Goal: Task Accomplishment & Management: Manage account settings

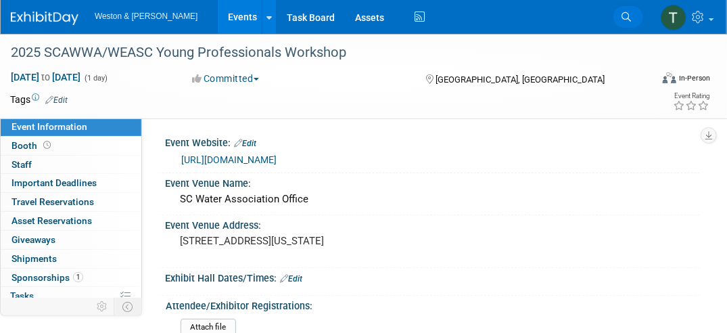
click at [635, 13] on link "Search" at bounding box center [628, 17] width 30 height 22
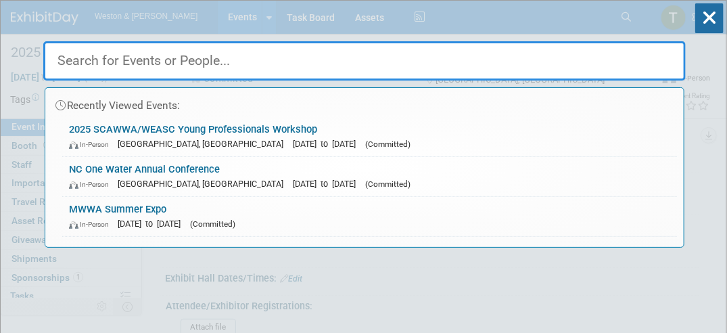
click at [89, 78] on input "text" at bounding box center [364, 60] width 642 height 39
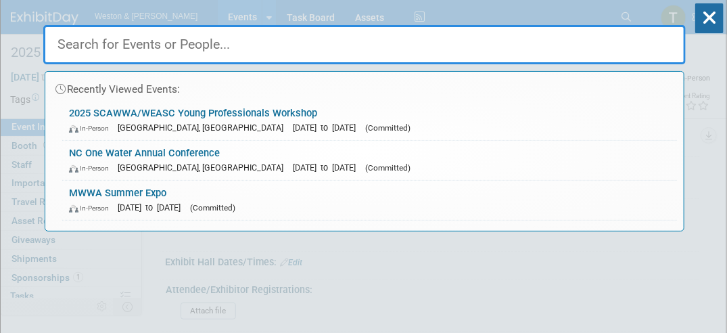
paste input "• Virginia Floodplain Management Association April 23-24, 2026"
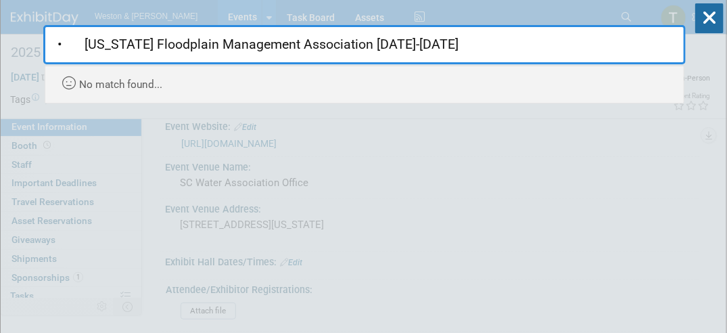
click at [503, 46] on input "• Virginia Floodplain Management Association April 23-24, 2026" at bounding box center [364, 44] width 642 height 39
drag, startPoint x: 350, startPoint y: 46, endPoint x: 471, endPoint y: 46, distance: 121.7
click at [471, 46] on input "• Virginia Floodplain Management Association April 23-24, 2026" at bounding box center [364, 44] width 642 height 39
click at [472, 47] on input "• Virginia Floodplain Management Association April 23-24, 2026" at bounding box center [364, 44] width 642 height 39
click at [487, 45] on input "• Virginia Floodplain Management Association April 23-24, 2026" at bounding box center [364, 44] width 642 height 39
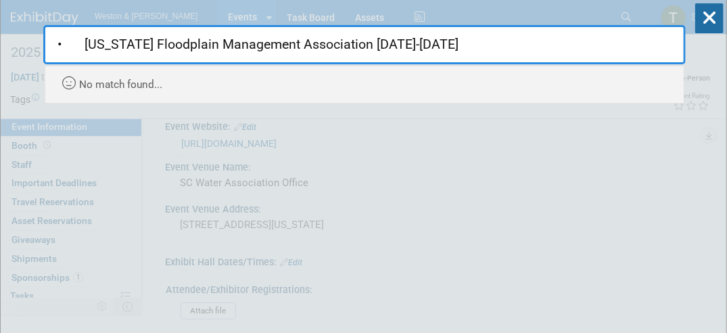
click at [429, 39] on input "• Virginia Floodplain Management Association April 23-24, 2026" at bounding box center [364, 44] width 642 height 39
click at [360, 46] on input "• Virginia Floodplain Management Association April 23-24, 2026" at bounding box center [364, 44] width 642 height 39
click at [350, 41] on input "• Virginia Floodplain Management Association April 23-24, 2026" at bounding box center [364, 44] width 642 height 39
click at [446, 45] on input "• Virginia Floodplain Management AssociationApril 23-24, 2026" at bounding box center [364, 44] width 642 height 39
drag, startPoint x: 352, startPoint y: 43, endPoint x: 510, endPoint y: 47, distance: 157.6
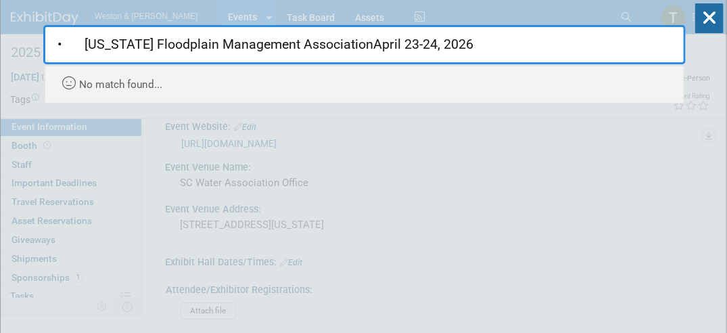
click at [510, 47] on input "• Virginia Floodplain Management AssociationApril 23-24, 2026" at bounding box center [364, 44] width 642 height 39
click at [83, 43] on input "• Virginia Floodplain Management Association" at bounding box center [364, 44] width 642 height 39
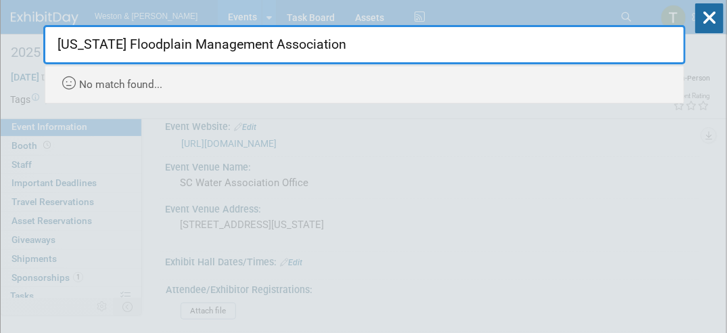
click at [621, 16] on div "Virginia Floodplain Management Association Recently Viewed Events: 2025 SCAWWA/…" at bounding box center [364, 43] width 642 height 119
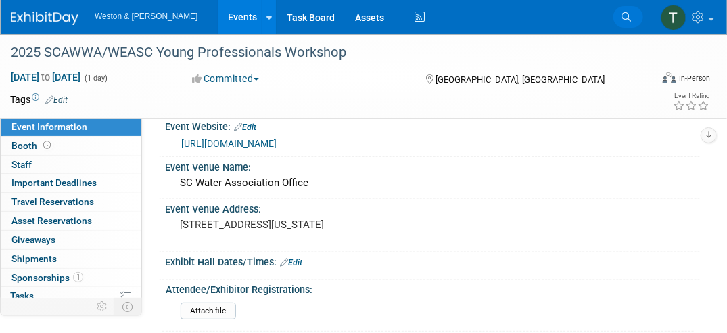
click at [624, 10] on link "Search" at bounding box center [628, 17] width 30 height 22
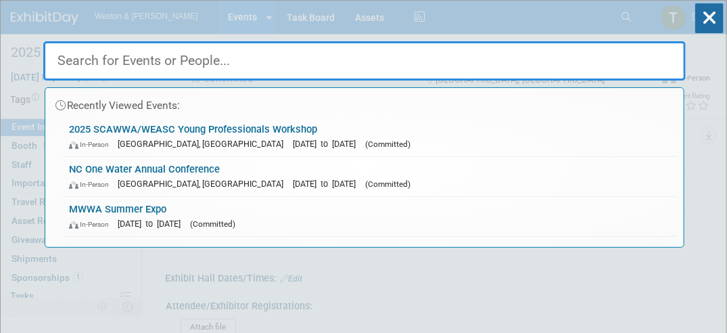
paste input "• Virginia Floodplain Management Association April 23-24, 2026"
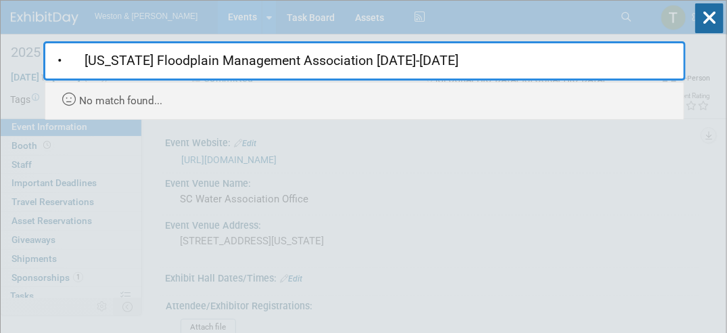
type input "• Virginia Floodplain Management Association April 23-24, 2026"
click at [218, 16] on div "• Virginia Floodplain Management Association April 23-24, 2026 Recently Viewed …" at bounding box center [364, 60] width 642 height 119
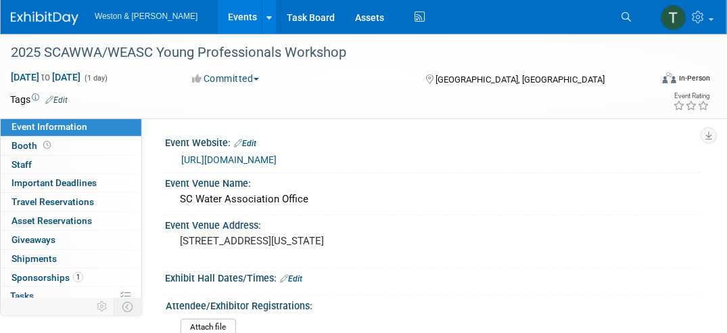
click at [110, 20] on span "Weston & [PERSON_NAME]" at bounding box center [146, 15] width 103 height 9
click at [266, 23] on div at bounding box center [268, 17] width 5 height 14
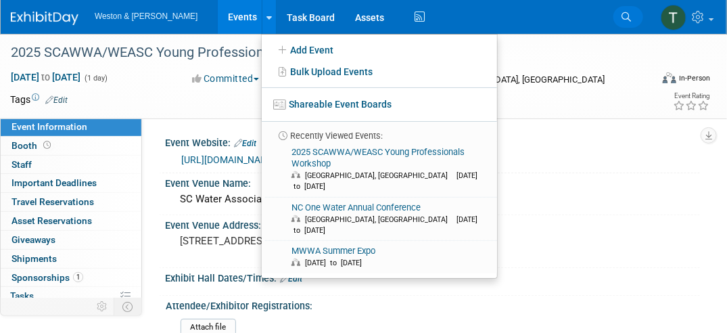
click at [628, 16] on icon at bounding box center [625, 16] width 9 height 9
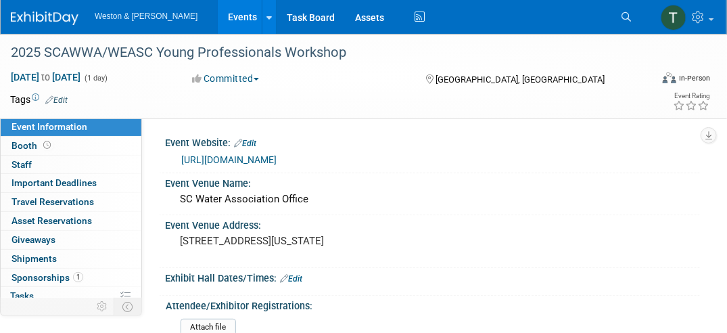
click at [112, 18] on span "Weston & [PERSON_NAME]" at bounding box center [146, 15] width 103 height 9
click at [50, 18] on img at bounding box center [45, 18] width 68 height 14
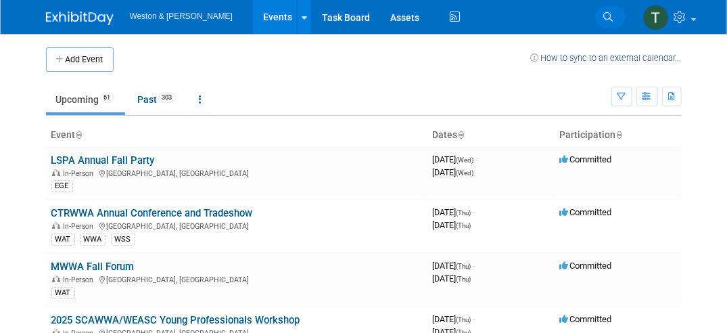
click at [609, 15] on icon at bounding box center [608, 16] width 9 height 9
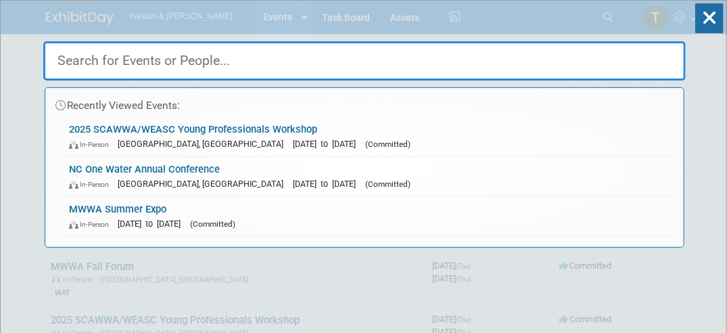
paste input "• Virginia Floodplain Management Association April 23-24, 2026"
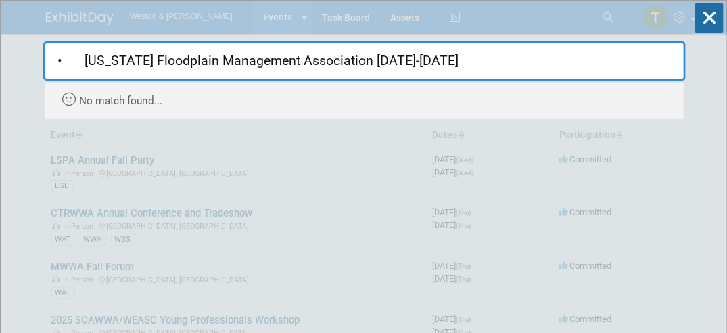
drag, startPoint x: 355, startPoint y: 62, endPoint x: 643, endPoint y: 70, distance: 288.2
click at [643, 70] on input "• Virginia Floodplain Management Association April 23-24, 2026" at bounding box center [364, 60] width 642 height 39
click at [175, 97] on div "No match found..." at bounding box center [368, 97] width 618 height 30
click at [85, 58] on input "• Virginia Floodplain Management Association" at bounding box center [364, 60] width 642 height 39
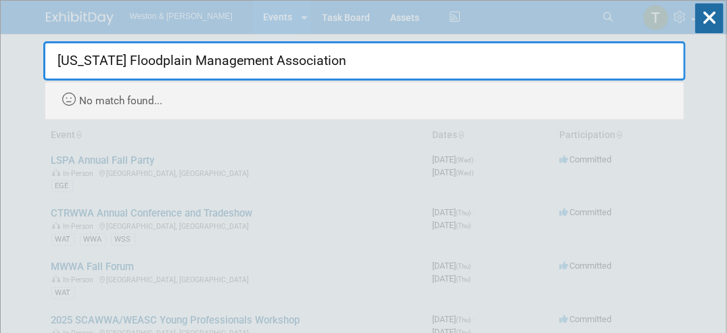
type input "Virginia Floodplain Management Association"
click at [610, 16] on div "Virginia Floodplain Management Association Recently Viewed Events: 2025 SCAWWA/…" at bounding box center [364, 60] width 642 height 119
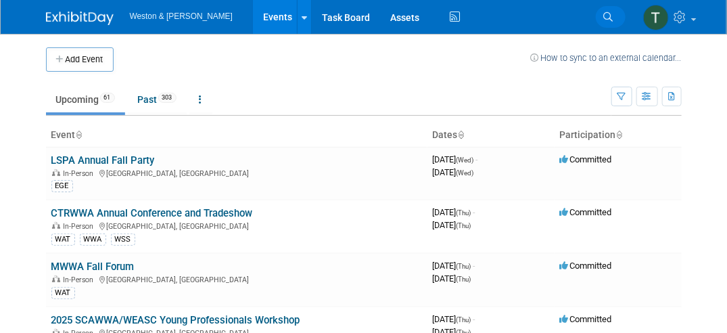
click at [610, 16] on icon at bounding box center [608, 16] width 9 height 9
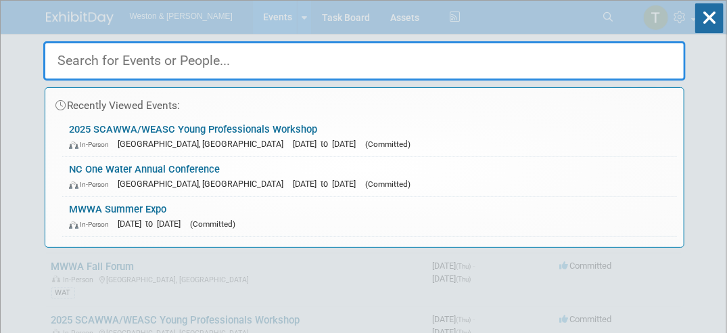
click at [79, 18] on div "Recently Viewed Events: 2025 SCAWWA/WEASC Young Professionals Workshop In-Perso…" at bounding box center [364, 124] width 642 height 247
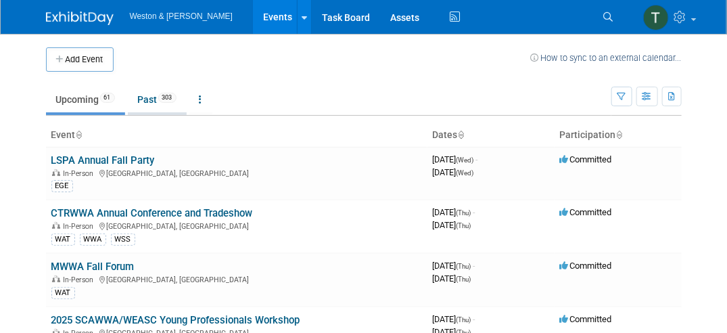
click at [173, 93] on span "303" at bounding box center [167, 98] width 18 height 10
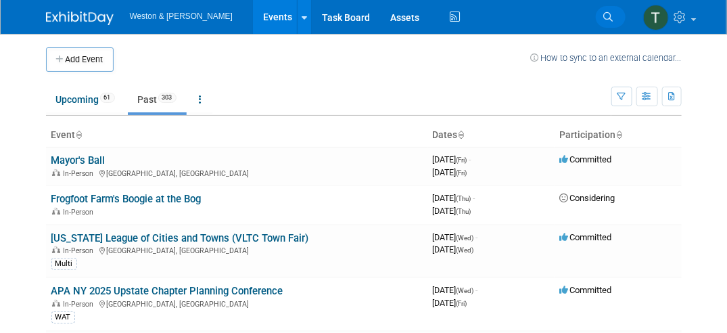
click at [609, 17] on icon at bounding box center [608, 16] width 9 height 9
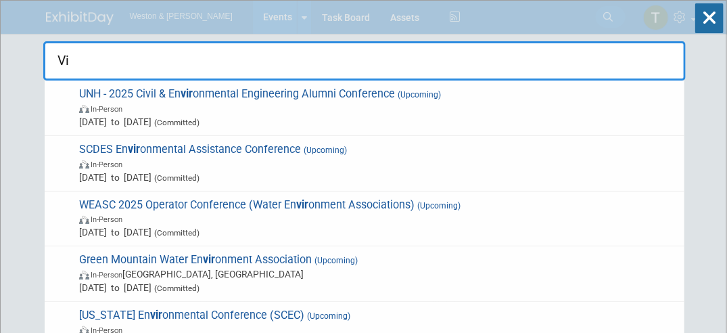
type input "V"
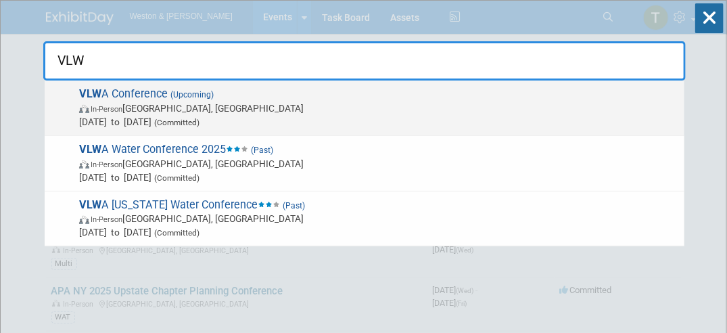
type input "VLW"
click at [123, 120] on span "Mar 7, 2026 to Mar 10, 2026 (Committed)" at bounding box center [378, 122] width 598 height 14
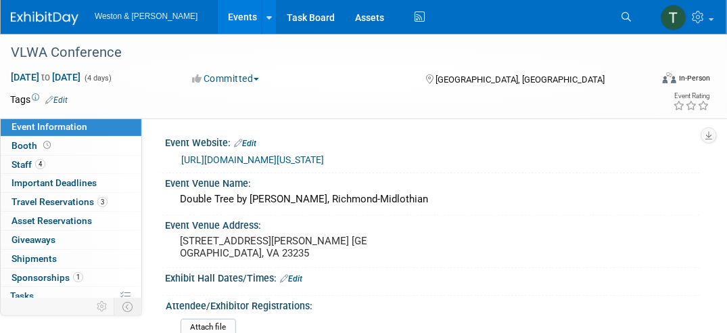
click at [216, 78] on button "Committed" at bounding box center [226, 79] width 76 height 14
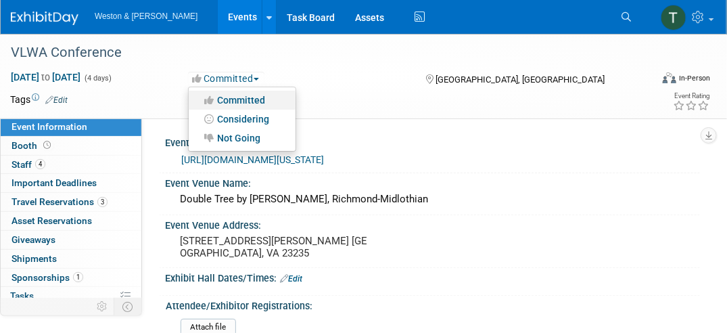
click at [211, 95] on icon at bounding box center [210, 99] width 16 height 9
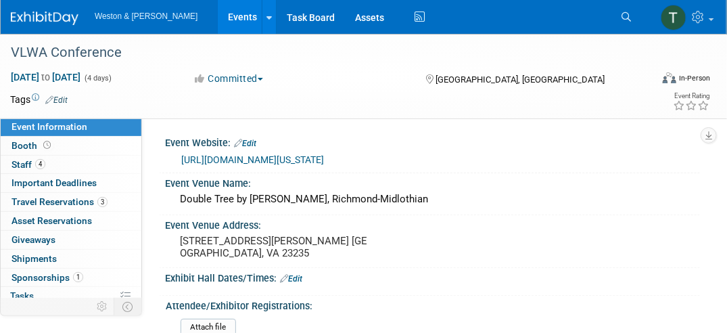
click at [321, 154] on link "https://vlwa.org/virginia-water-conference/about-the-conference/" at bounding box center [252, 159] width 143 height 11
click at [304, 275] on div "Exhibit Hall Dates/Times: Edit" at bounding box center [432, 277] width 535 height 18
click at [302, 278] on link "Edit" at bounding box center [291, 278] width 22 height 9
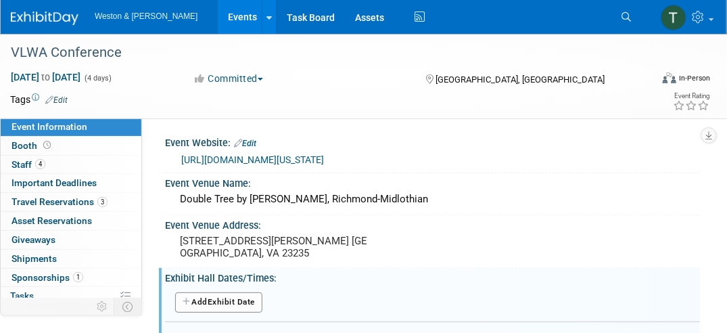
click at [698, 76] on div "In-Person" at bounding box center [694, 78] width 32 height 10
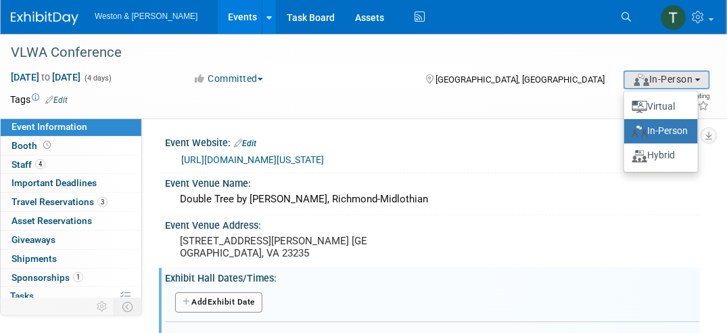
click at [66, 98] on link "Edit" at bounding box center [56, 99] width 22 height 9
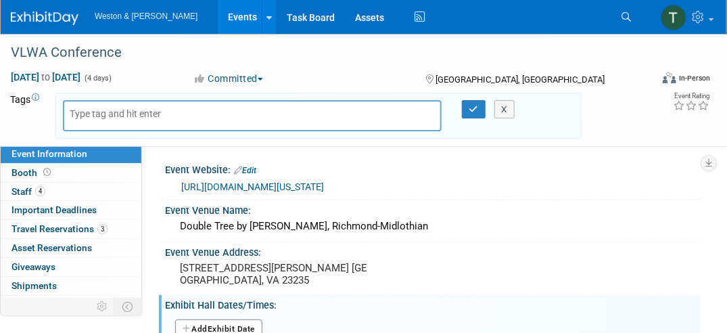
scroll to position [23, 0]
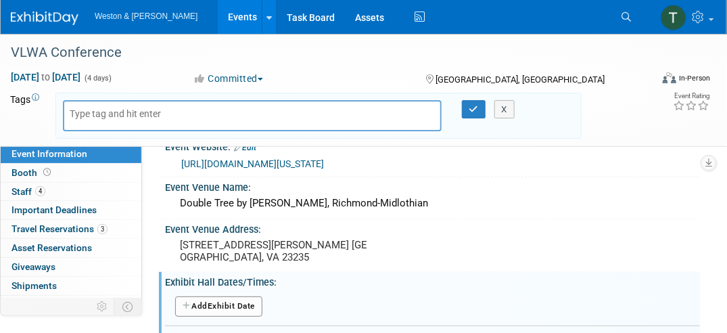
click at [105, 110] on input "text" at bounding box center [124, 114] width 108 height 14
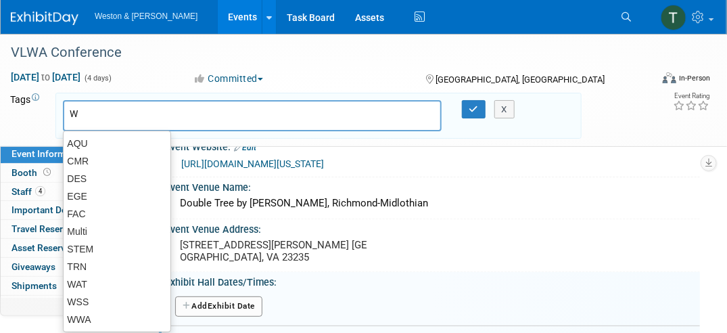
type input "Wa"
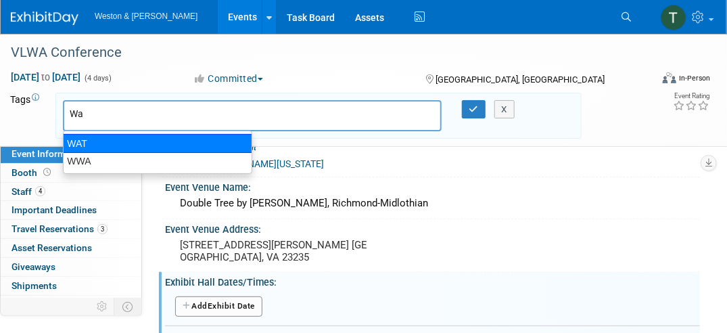
click at [82, 140] on div "WAT" at bounding box center [157, 143] width 189 height 19
type input "WAT"
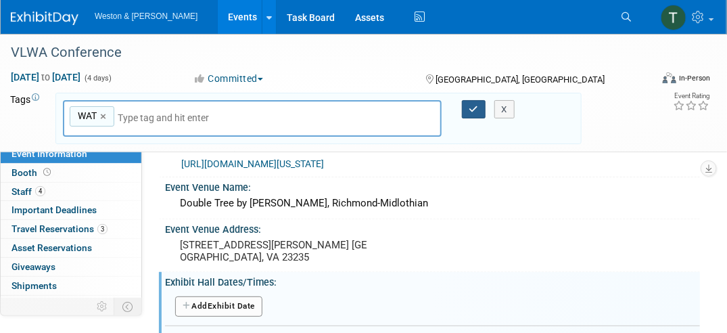
click at [474, 105] on icon "button" at bounding box center [473, 109] width 9 height 9
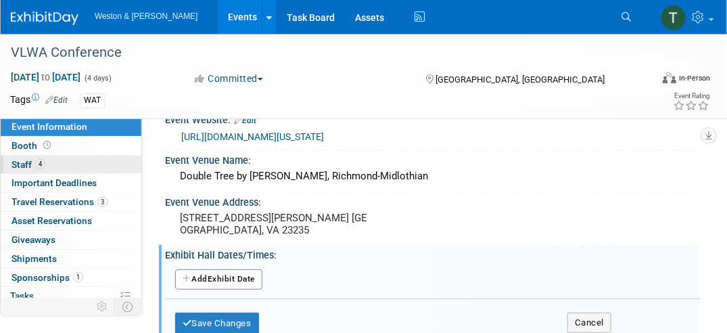
click at [25, 166] on span "Staff 4" at bounding box center [28, 164] width 34 height 11
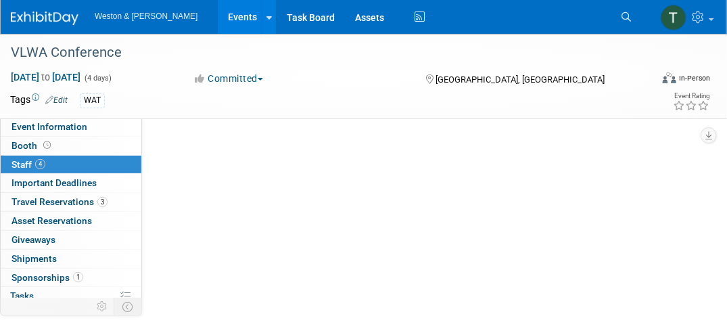
scroll to position [0, 0]
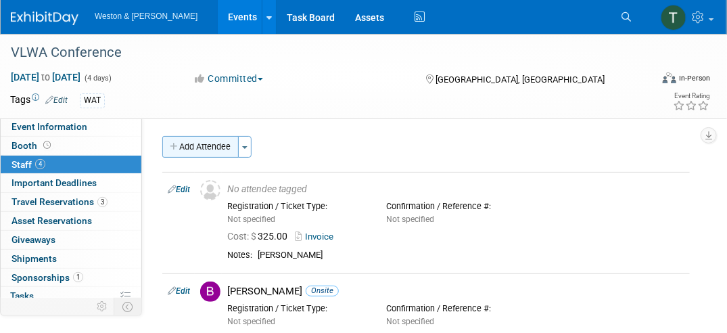
click at [177, 143] on icon "button" at bounding box center [174, 147] width 9 height 9
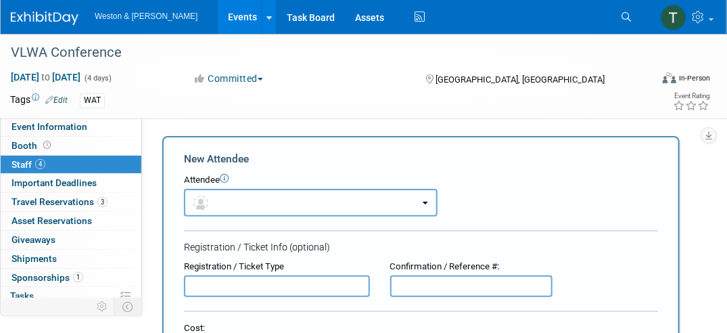
click at [209, 206] on span "button" at bounding box center [203, 202] width 20 height 11
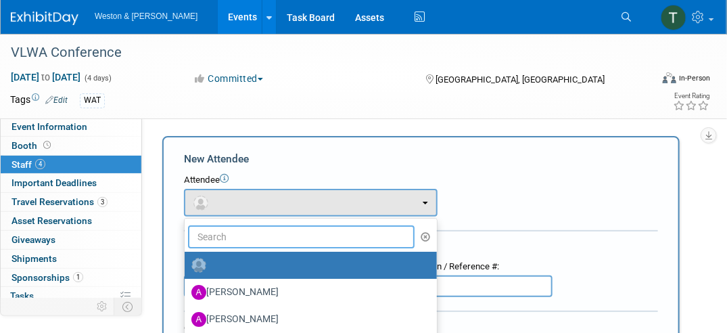
click at [210, 241] on input "text" at bounding box center [301, 236] width 227 height 23
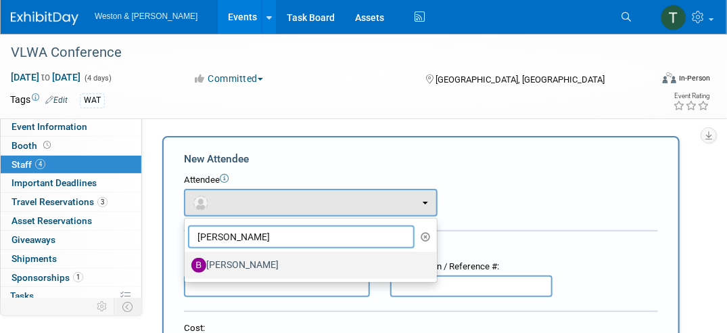
type input "purdy"
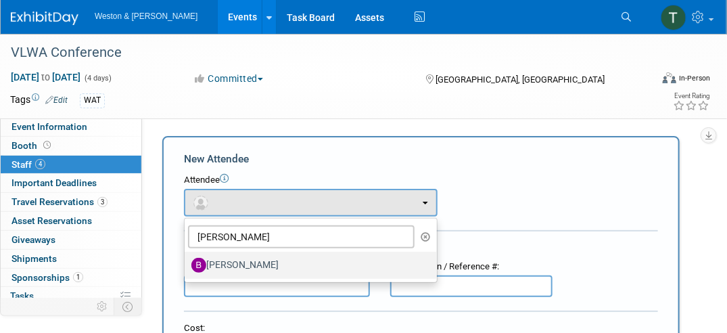
click at [218, 262] on label "Bella Purdy" at bounding box center [307, 265] width 232 height 22
click at [187, 262] on input "Bella Purdy" at bounding box center [182, 263] width 9 height 9
select select "8e706225-1703-4383-85ce-3fc09b6d127f"
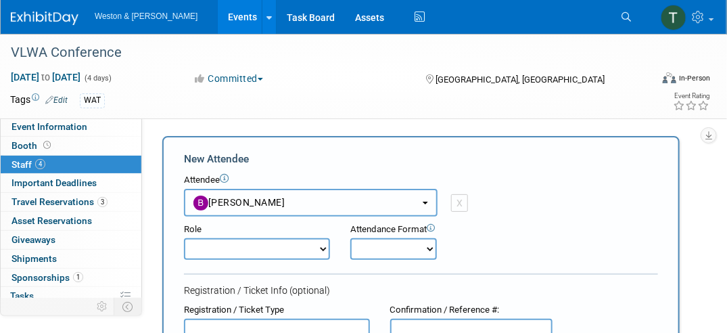
click at [287, 207] on button "Bella Purdy" at bounding box center [311, 203] width 254 height 28
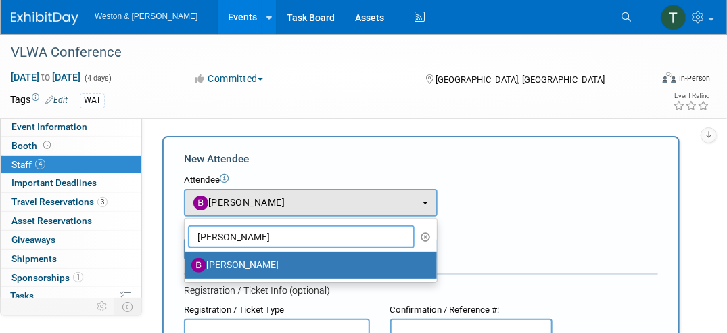
drag, startPoint x: 245, startPoint y: 235, endPoint x: 156, endPoint y: 236, distance: 89.3
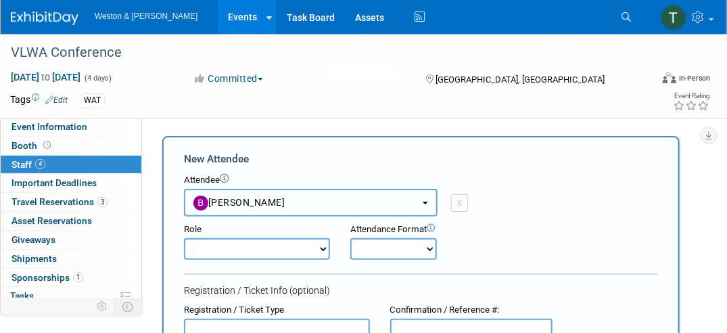
click at [338, 199] on button "Bella Purdy" at bounding box center [311, 203] width 254 height 28
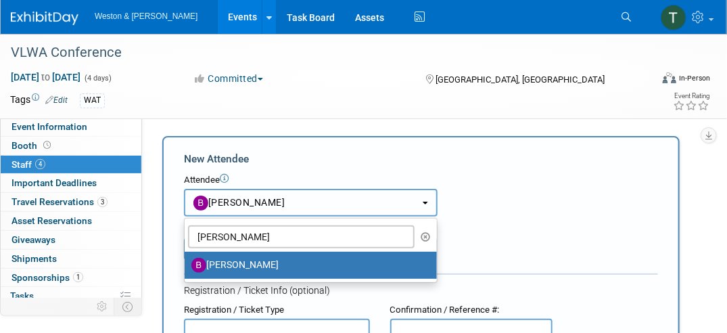
click at [338, 199] on button "Bella Purdy" at bounding box center [311, 203] width 254 height 28
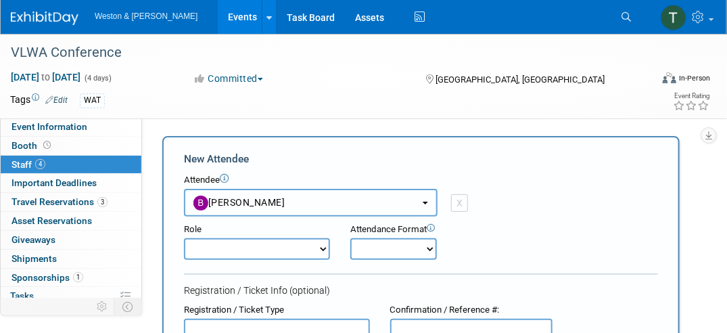
scroll to position [7, 0]
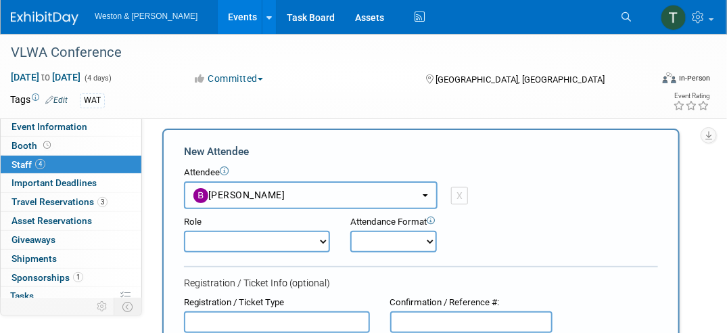
click at [310, 195] on button "Bella Purdy" at bounding box center [311, 195] width 254 height 28
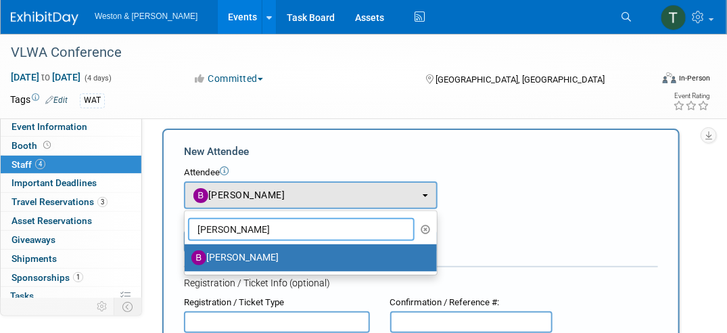
click at [287, 222] on input "purdy" at bounding box center [301, 229] width 227 height 23
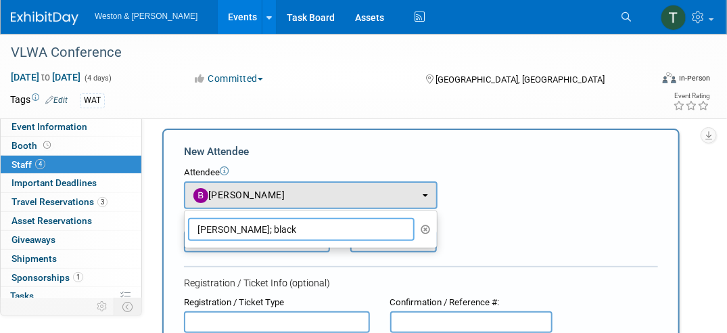
scroll to position [0, 0]
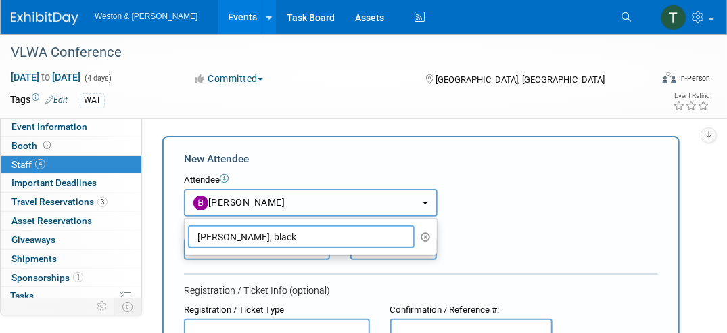
type input "purdy; black"
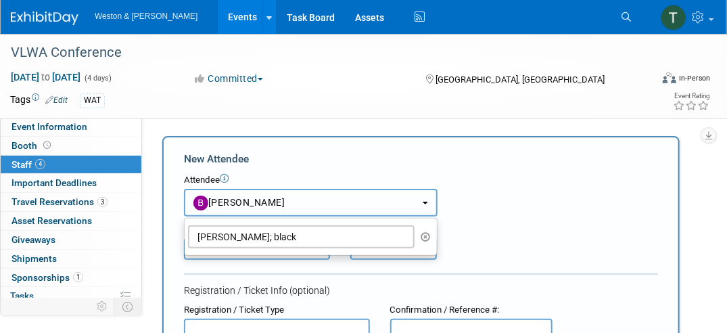
click at [366, 197] on button "Bella Purdy" at bounding box center [311, 203] width 254 height 28
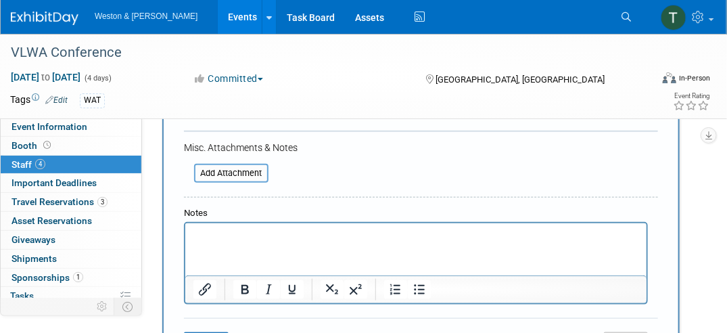
scroll to position [475, 0]
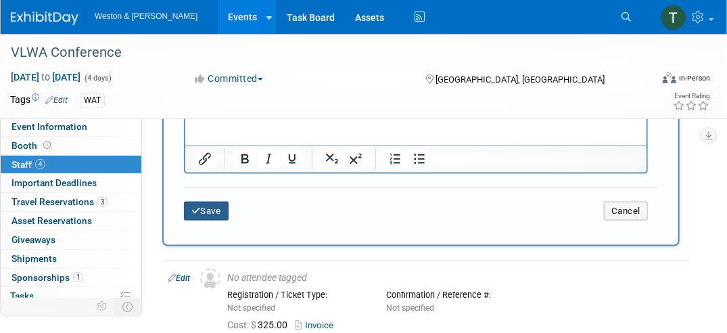
click at [220, 210] on button "Save" at bounding box center [206, 211] width 45 height 19
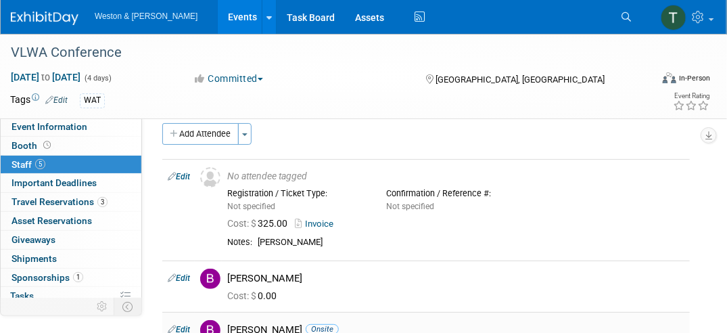
scroll to position [0, 0]
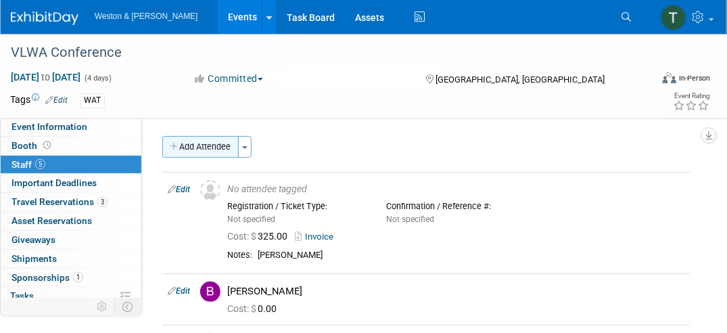
click at [197, 145] on button "Add Attendee" at bounding box center [200, 147] width 76 height 22
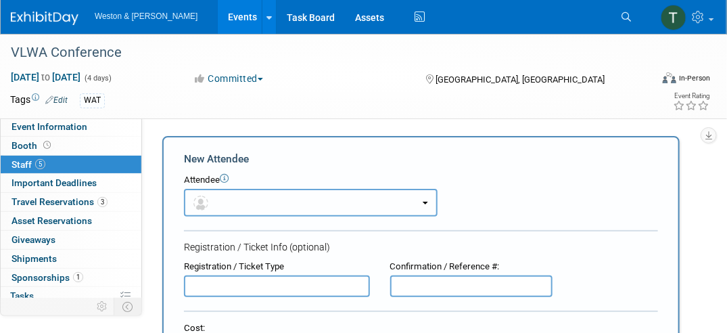
click at [218, 200] on button "button" at bounding box center [311, 203] width 254 height 28
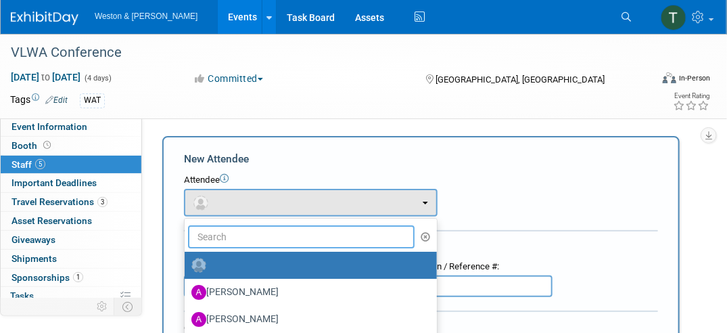
click at [217, 232] on input "text" at bounding box center [301, 236] width 227 height 23
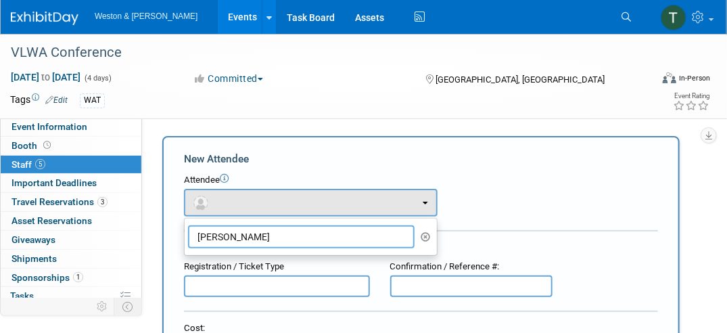
click at [308, 241] on input "grunert, brett" at bounding box center [301, 236] width 227 height 23
drag, startPoint x: 308, startPoint y: 241, endPoint x: 89, endPoint y: 238, distance: 219.1
type input "grunert, brett"
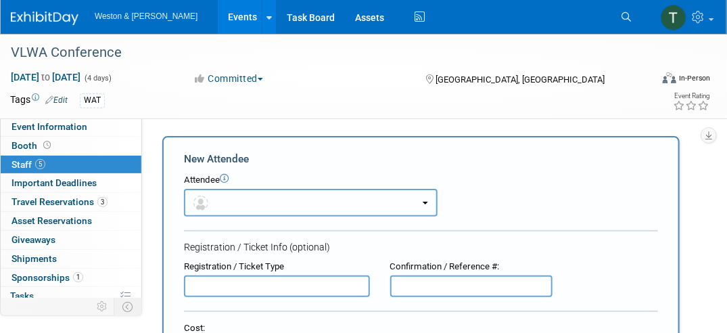
click at [258, 200] on button "button" at bounding box center [311, 203] width 254 height 28
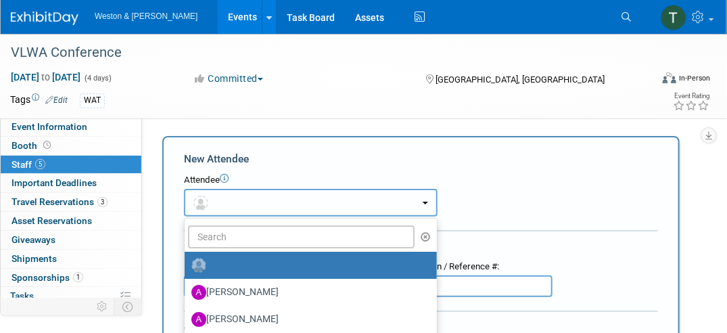
click at [241, 197] on button "button" at bounding box center [311, 203] width 254 height 28
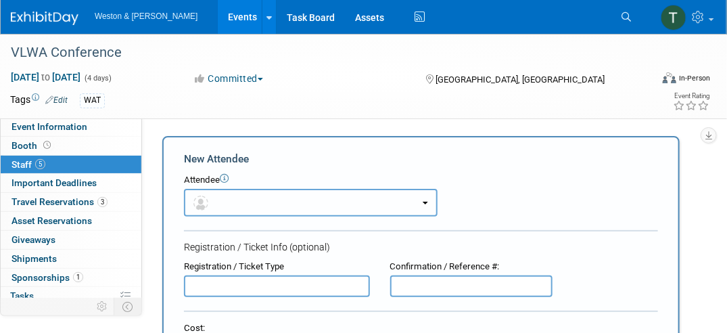
click at [241, 197] on button "button" at bounding box center [311, 203] width 254 height 28
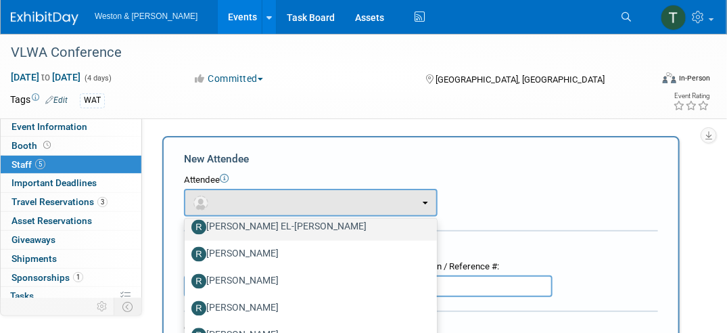
scroll to position [2666, 0]
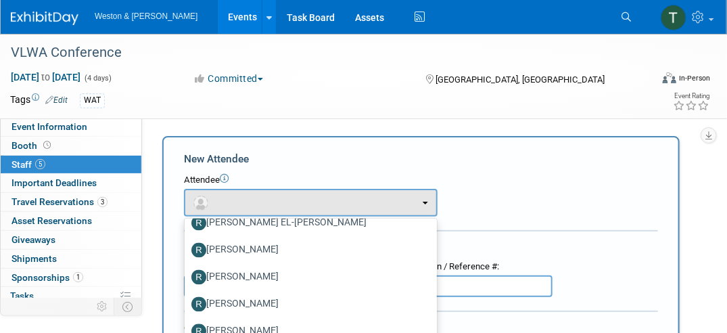
click at [95, 99] on div "WAT" at bounding box center [92, 100] width 25 height 14
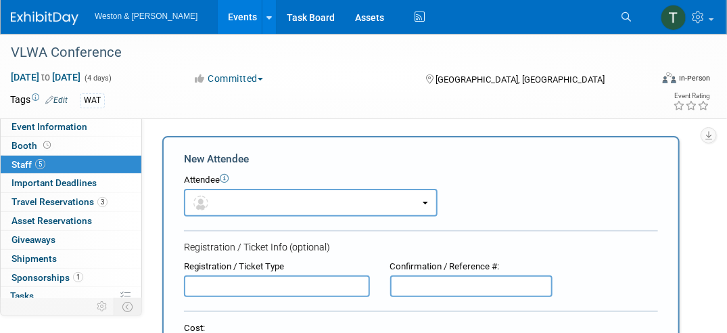
click at [55, 100] on link "Edit" at bounding box center [56, 99] width 22 height 9
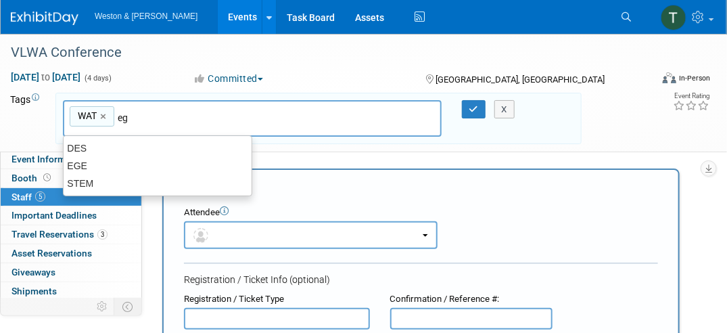
type input "ege"
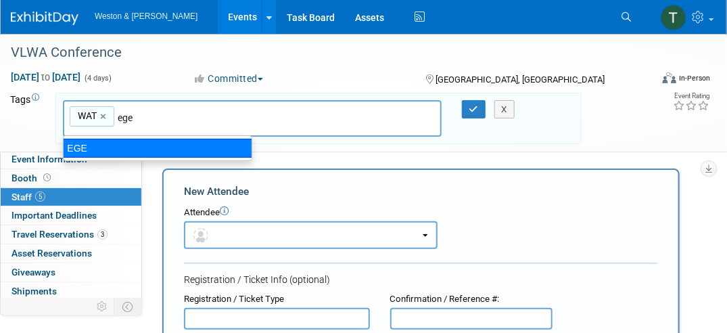
click at [108, 142] on div "EGE" at bounding box center [157, 148] width 189 height 19
type input "WAT, EGE"
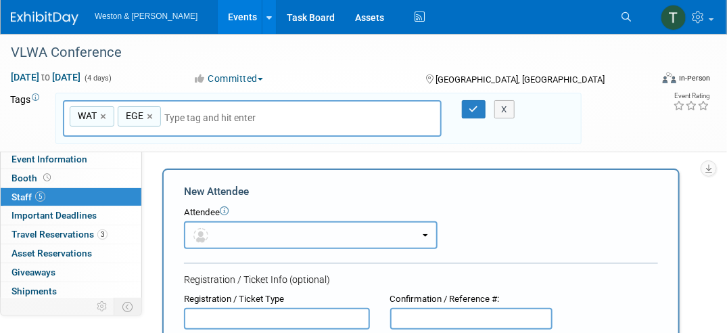
click at [243, 232] on button "button" at bounding box center [311, 235] width 254 height 28
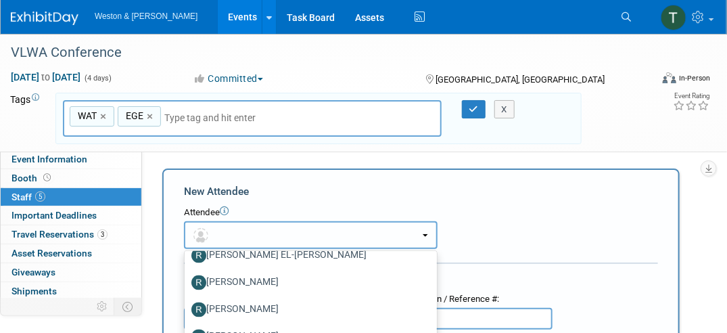
click at [243, 230] on button "button" at bounding box center [311, 235] width 254 height 28
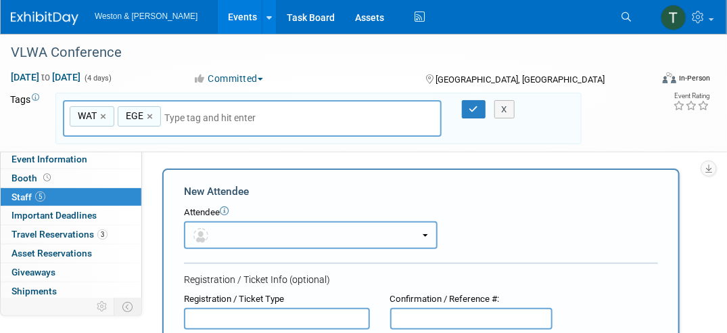
click at [243, 230] on button "button" at bounding box center [311, 235] width 254 height 28
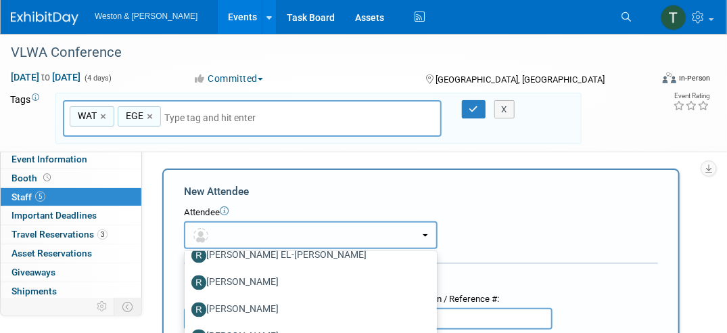
scroll to position [0, 0]
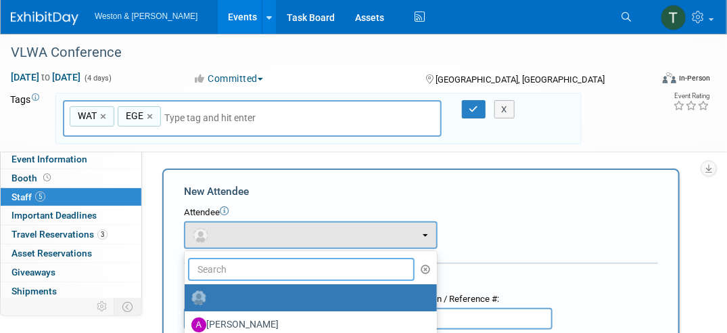
click at [225, 266] on input "text" at bounding box center [301, 269] width 227 height 23
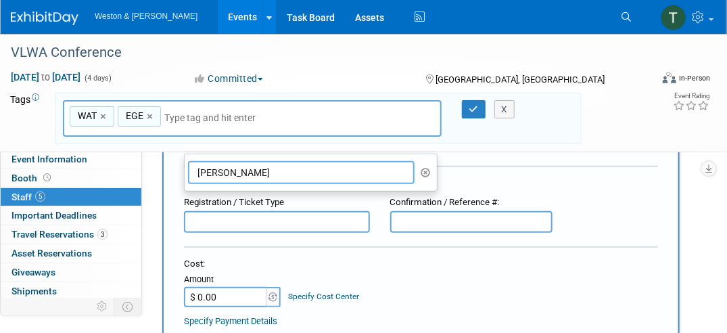
scroll to position [110, 0]
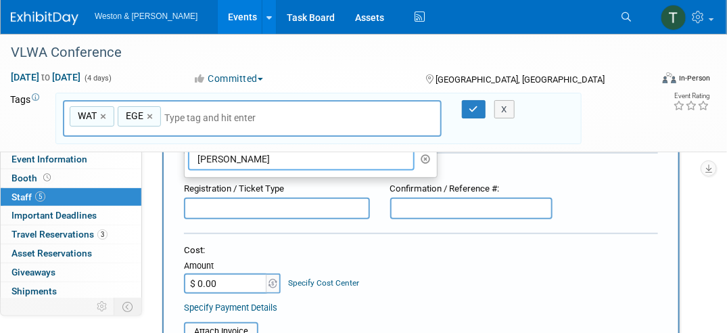
type input "Brett Grunert"
click at [398, 244] on div "Cost:" at bounding box center [421, 250] width 474 height 13
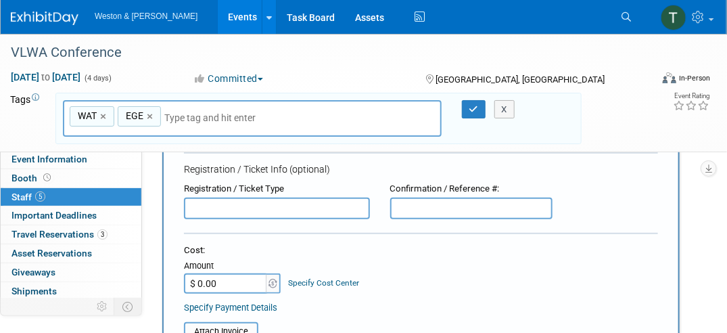
click at [480, 112] on div "X" at bounding box center [502, 109] width 44 height 19
click at [406, 164] on div "Registration / Ticket Info (optional)" at bounding box center [421, 169] width 474 height 14
click at [357, 199] on input "text" at bounding box center [277, 208] width 186 height 22
click at [552, 250] on div "Cost:" at bounding box center [421, 250] width 474 height 13
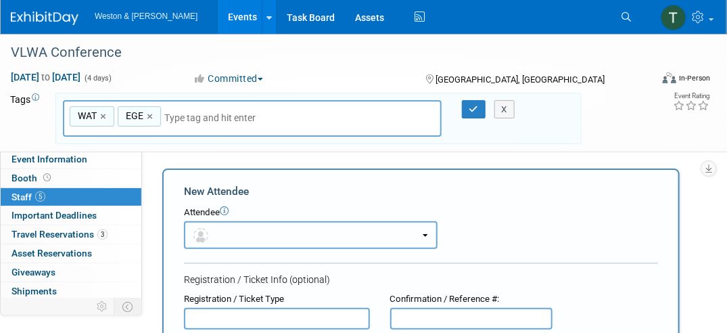
click at [278, 233] on button "button" at bounding box center [311, 235] width 254 height 28
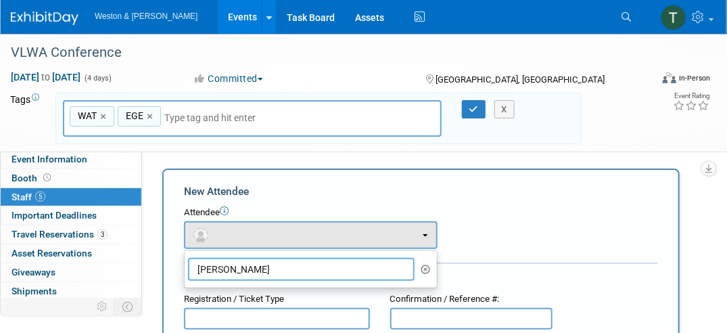
click at [260, 270] on input "Brett Grunert" at bounding box center [301, 269] width 227 height 23
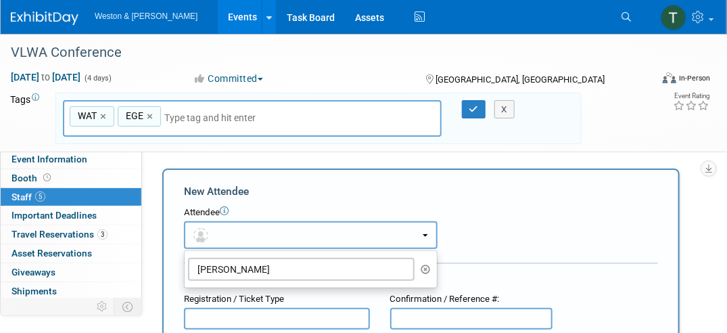
click at [252, 235] on button "button" at bounding box center [311, 235] width 254 height 28
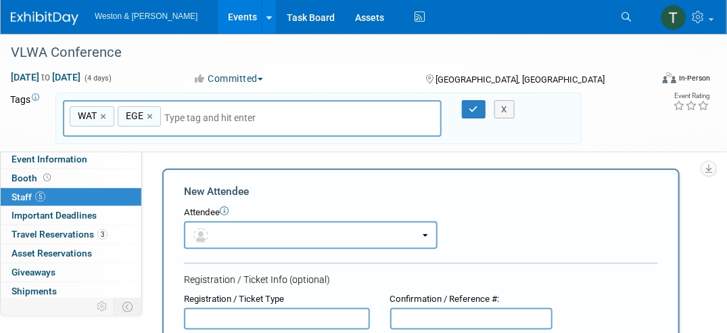
click at [252, 235] on button "button" at bounding box center [311, 235] width 254 height 28
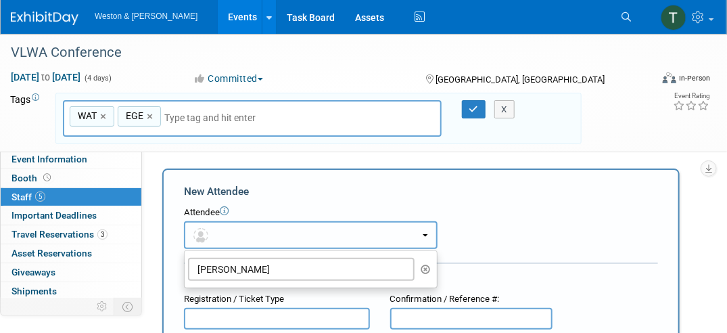
click at [429, 235] on button "button" at bounding box center [311, 235] width 254 height 28
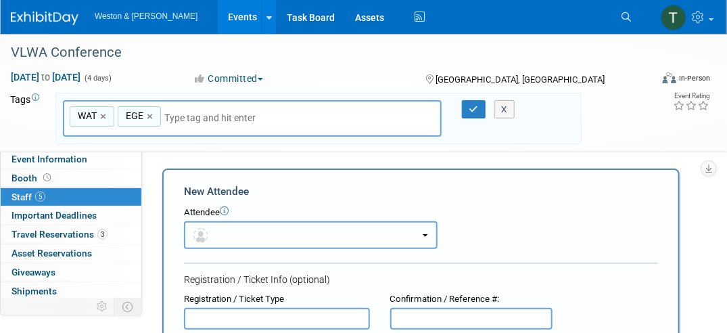
click at [407, 235] on button "button" at bounding box center [311, 235] width 254 height 28
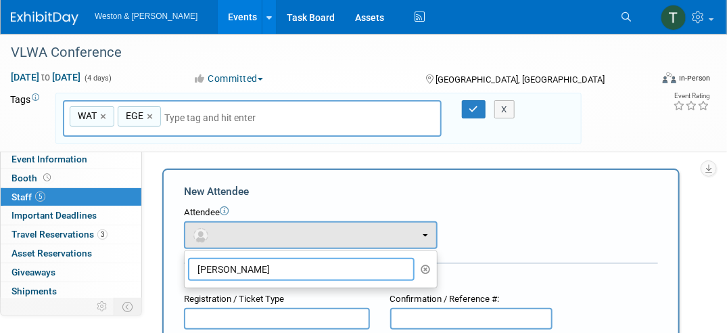
click at [260, 267] on input "Brett Grunert" at bounding box center [301, 269] width 227 height 23
drag, startPoint x: 260, startPoint y: 267, endPoint x: 135, endPoint y: 266, distance: 124.4
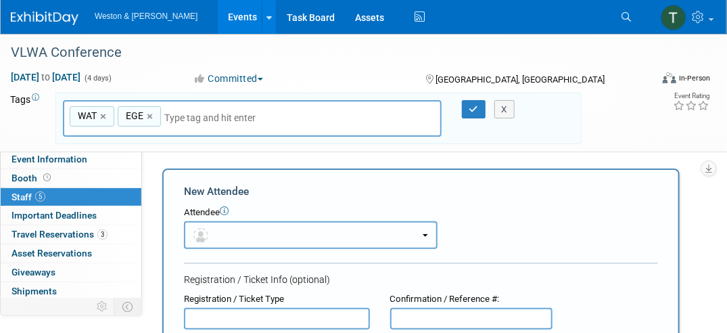
click at [216, 236] on button "button" at bounding box center [311, 235] width 254 height 28
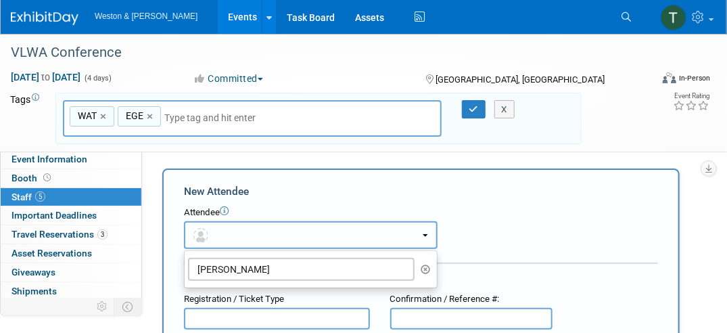
click at [216, 236] on button "button" at bounding box center [311, 235] width 254 height 28
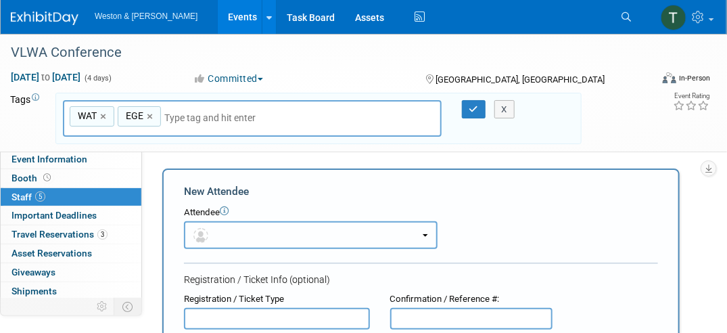
click at [241, 237] on button "button" at bounding box center [311, 235] width 254 height 28
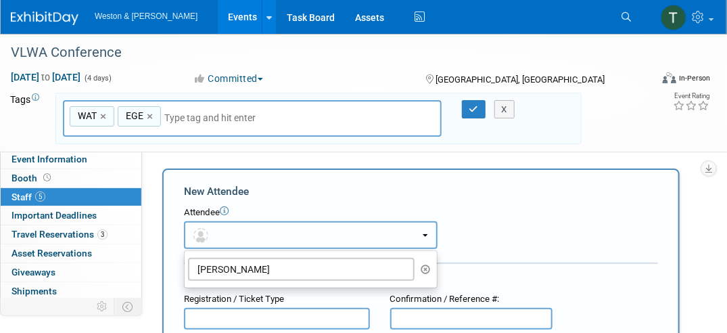
click at [241, 237] on button "button" at bounding box center [311, 235] width 254 height 28
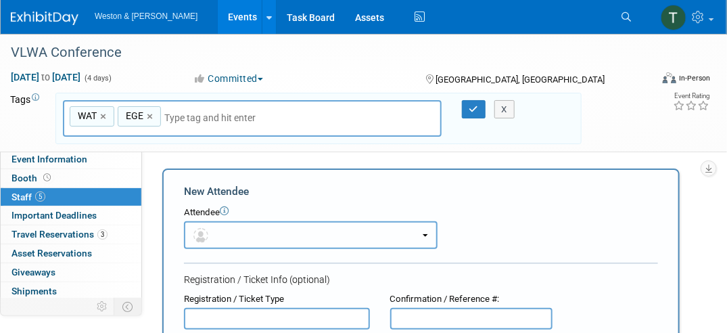
click at [207, 231] on span "button" at bounding box center [203, 234] width 20 height 11
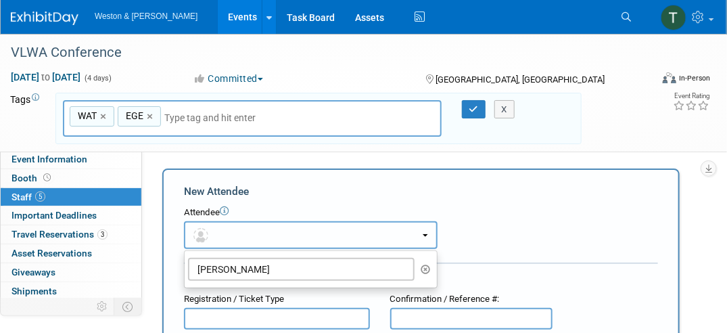
click at [207, 231] on span "button" at bounding box center [203, 234] width 20 height 11
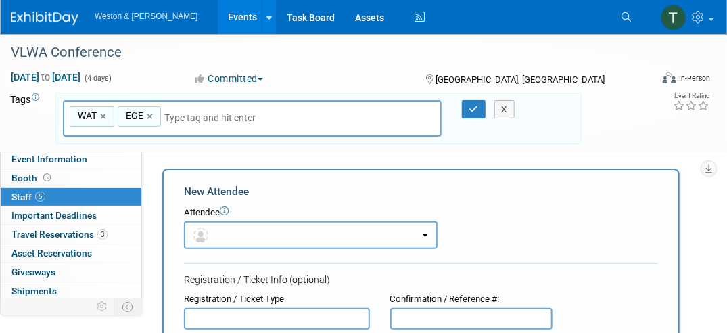
drag, startPoint x: 207, startPoint y: 231, endPoint x: 191, endPoint y: 231, distance: 15.6
click at [191, 231] on button "button" at bounding box center [311, 235] width 254 height 28
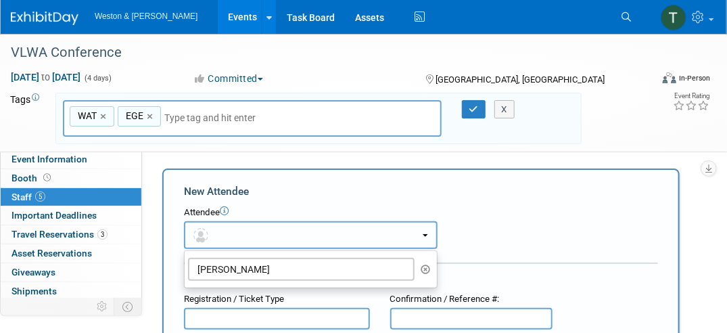
click at [242, 227] on button "button" at bounding box center [311, 235] width 254 height 28
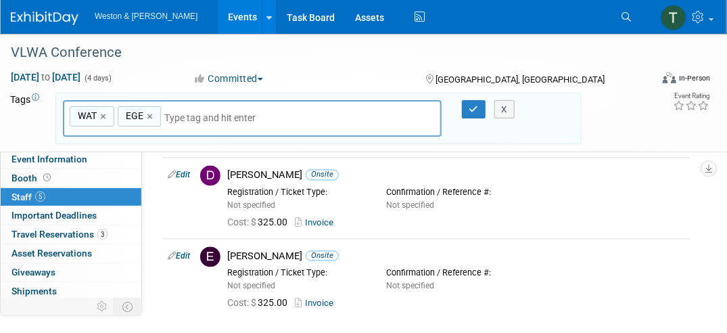
scroll to position [796, 0]
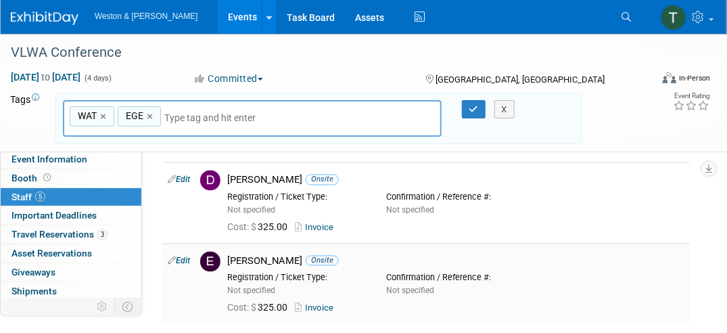
click at [181, 259] on link "Edit" at bounding box center [179, 260] width 22 height 9
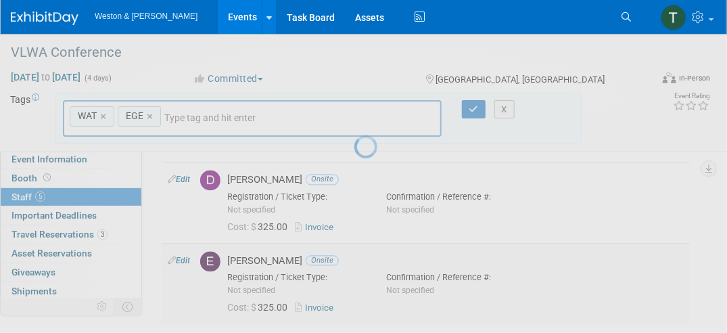
select select "1d9cc015-d7f7-4fc4-8c91-e4a1676af66a"
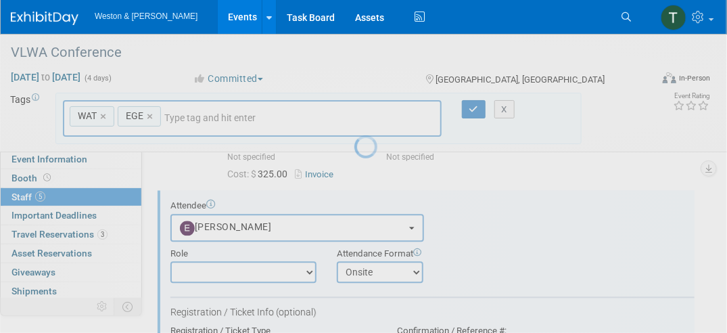
scroll to position [0, 0]
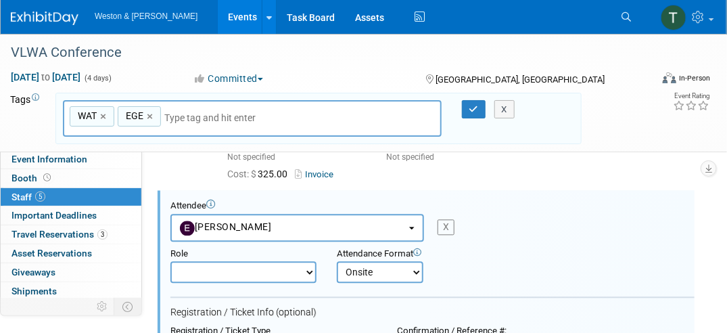
click at [448, 223] on div "X" at bounding box center [446, 227] width 17 height 16
select select
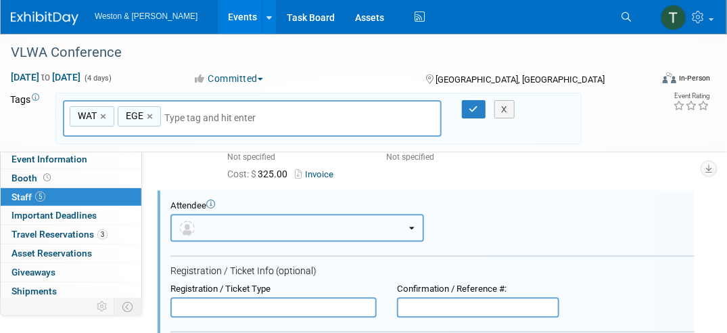
click at [266, 224] on button "button" at bounding box center [297, 228] width 254 height 28
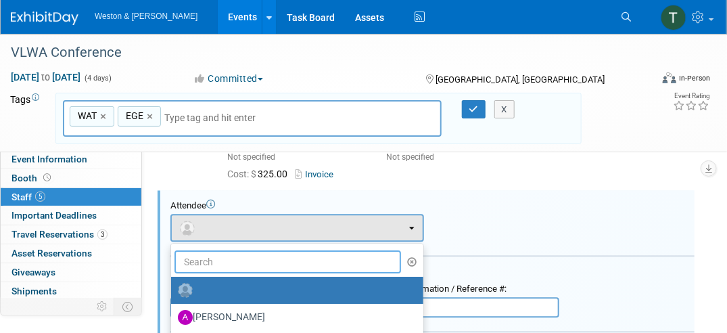
click at [228, 257] on input "text" at bounding box center [287, 261] width 227 height 23
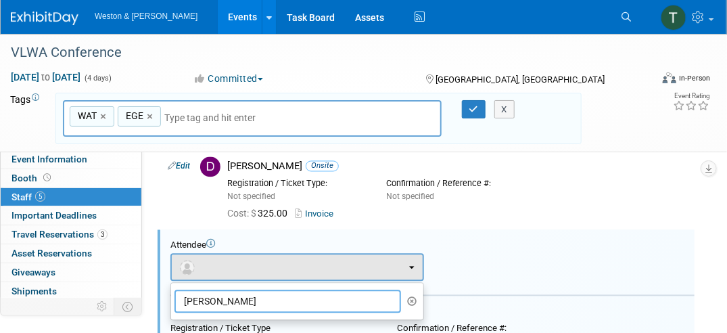
scroll to position [801, 0]
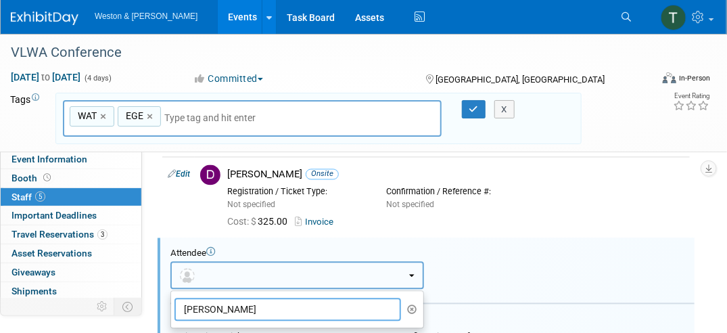
type input "brett"
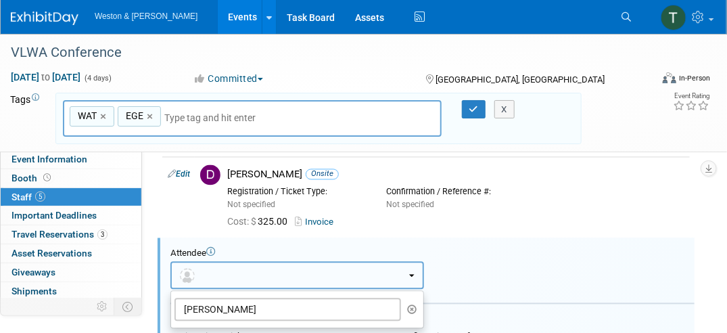
click at [417, 268] on button "button" at bounding box center [297, 276] width 254 height 28
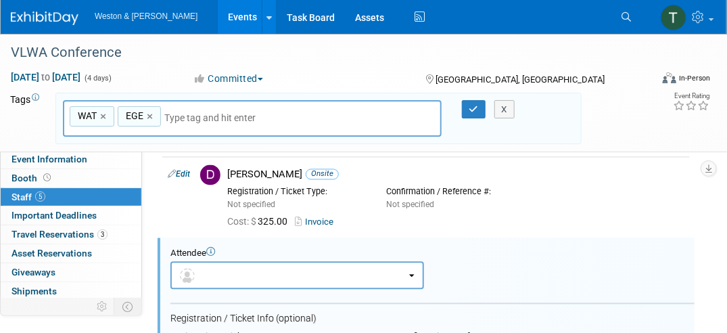
click at [451, 262] on td "X" at bounding box center [439, 276] width 30 height 28
click at [264, 108] on div "WAT, EGE WAT × EGE ×" at bounding box center [252, 118] width 379 height 37
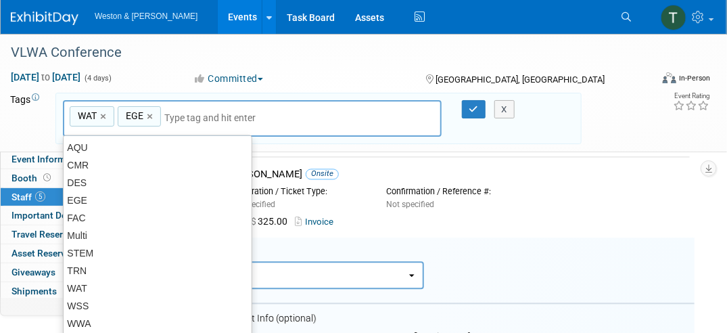
drag, startPoint x: 264, startPoint y: 111, endPoint x: 277, endPoint y: 112, distance: 12.9
click at [265, 111] on input "text" at bounding box center [258, 118] width 189 height 14
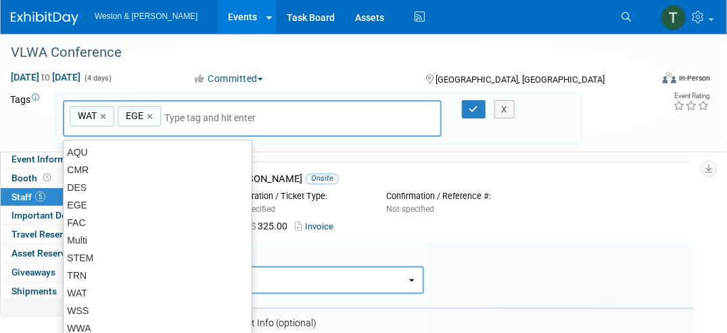
click at [411, 70] on div "Committed Committed Considering Not Going" at bounding box center [296, 77] width 237 height 15
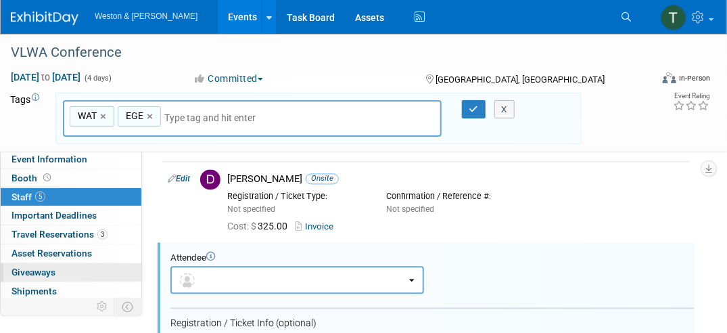
scroll to position [49, 0]
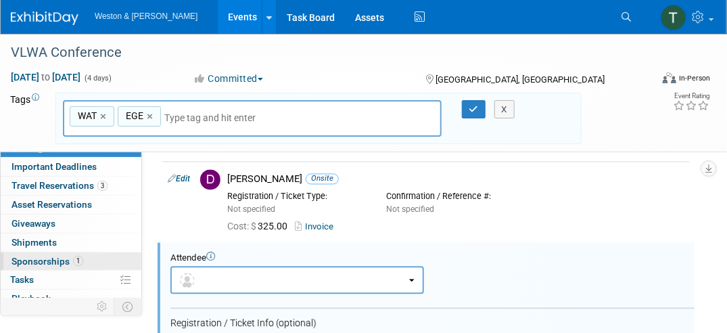
click at [50, 258] on span "Sponsorships 1" at bounding box center [47, 261] width 72 height 11
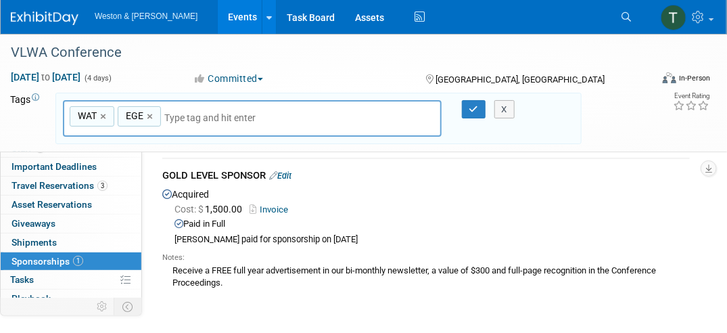
scroll to position [0, 0]
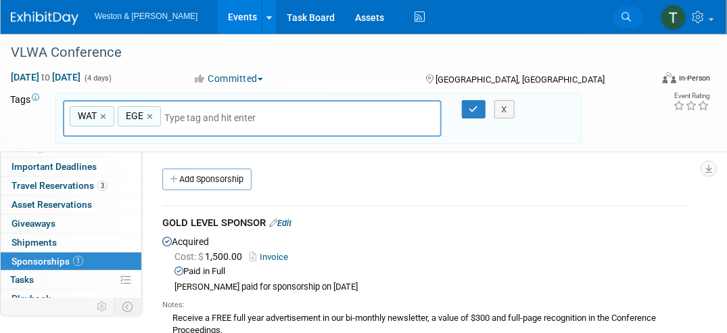
click at [634, 16] on link "Search" at bounding box center [628, 17] width 30 height 22
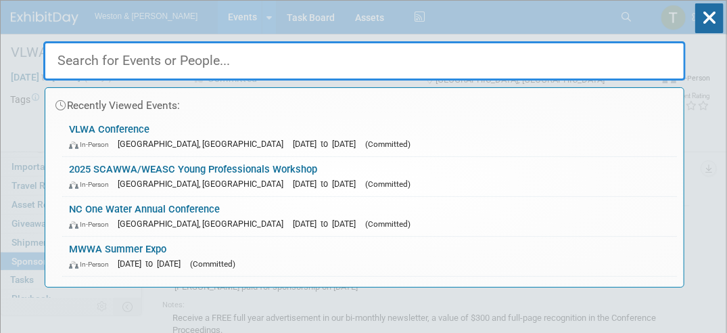
click at [158, 64] on input "text" at bounding box center [364, 60] width 642 height 39
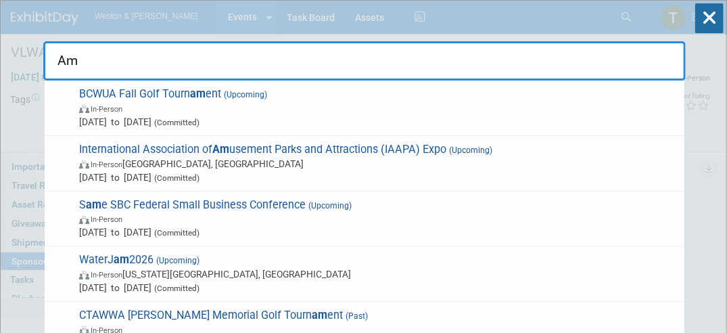
type input "A"
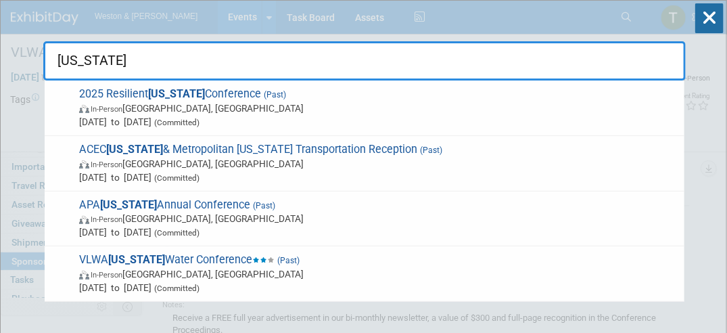
scroll to position [3, 0]
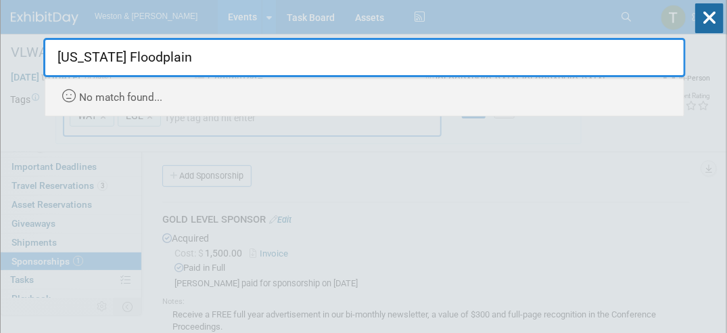
type input "Virginia Floodplain"
click at [214, 16] on div "Virginia Floodplain Recently Viewed Events: VLWA Conference In-Person Richmond,…" at bounding box center [364, 56] width 642 height 119
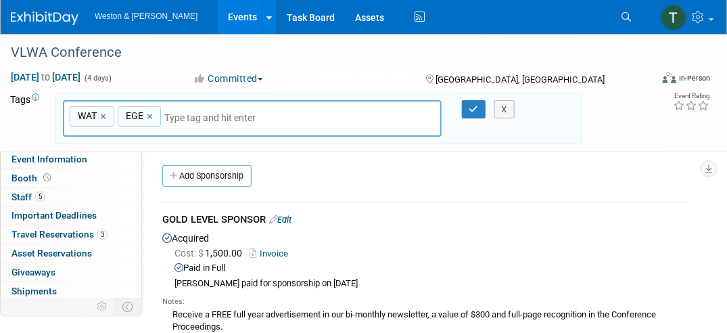
scroll to position [0, 0]
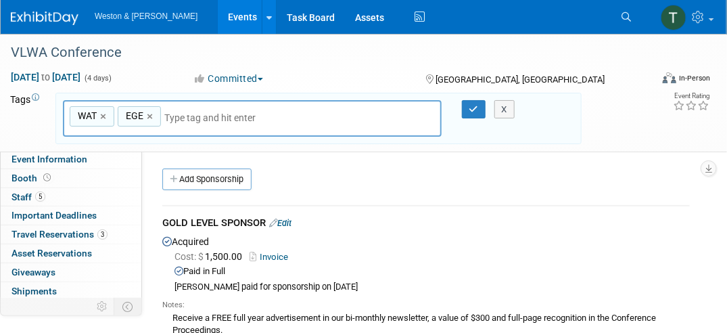
click at [128, 13] on span "Weston & [PERSON_NAME]" at bounding box center [146, 15] width 103 height 9
click at [126, 18] on span "Weston & [PERSON_NAME]" at bounding box center [146, 15] width 103 height 9
click at [44, 52] on div "VLWA Conference" at bounding box center [323, 53] width 635 height 24
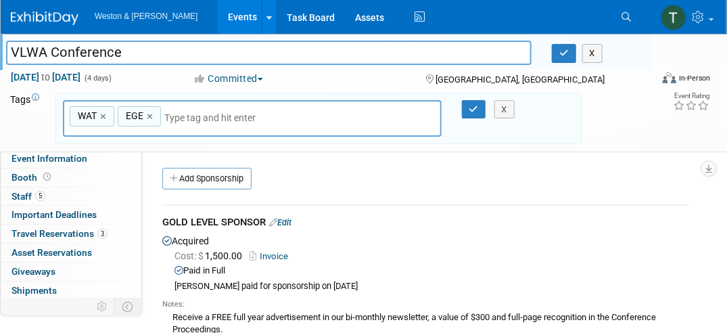
click at [47, 16] on img at bounding box center [45, 18] width 68 height 14
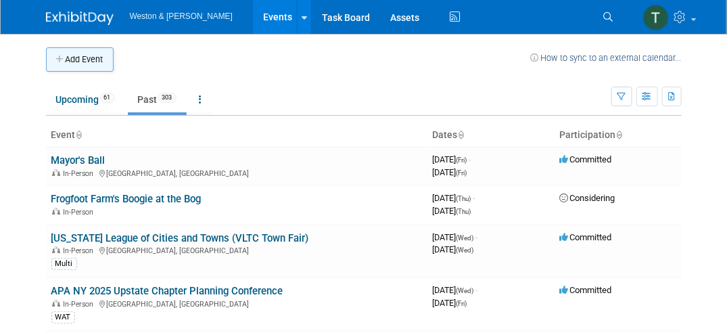
click at [78, 51] on button "Add Event" at bounding box center [80, 59] width 68 height 24
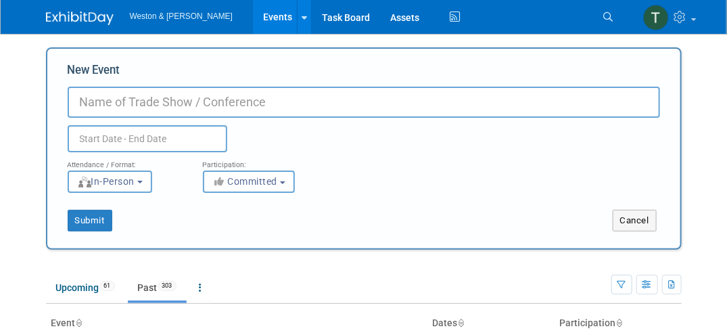
paste input "• [US_STATE] American Planning Association Conference"
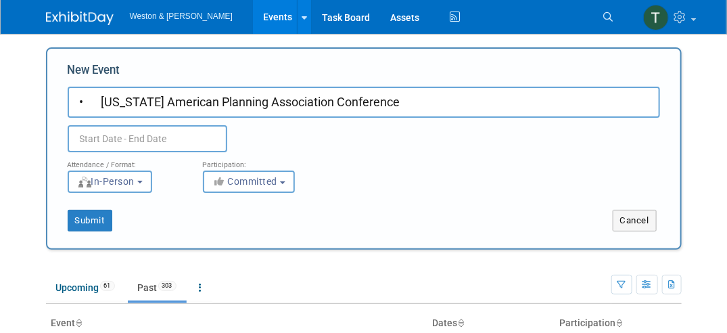
click at [104, 99] on input "• Virginia American Planning Association Conference" at bounding box center [364, 102] width 592 height 31
type input "Virginia American Planning Association Conference"
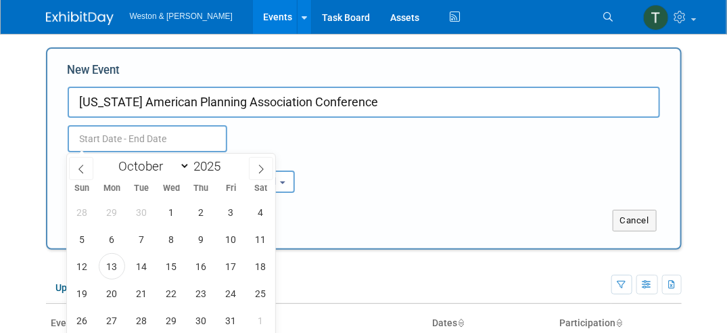
click at [172, 135] on input "text" at bounding box center [148, 138] width 160 height 27
click at [260, 169] on icon at bounding box center [260, 168] width 9 height 9
select select "11"
click at [260, 169] on icon at bounding box center [260, 168] width 9 height 9
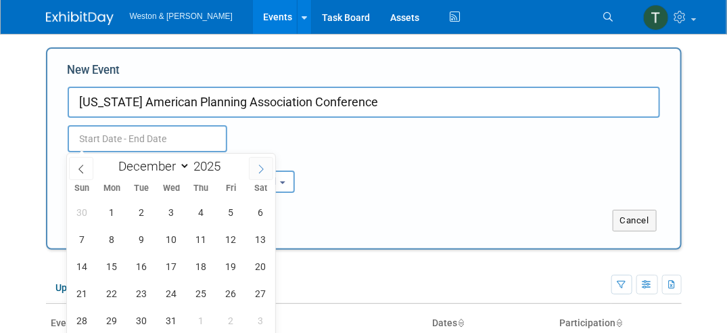
type input "2026"
click at [260, 169] on icon at bounding box center [260, 168] width 9 height 9
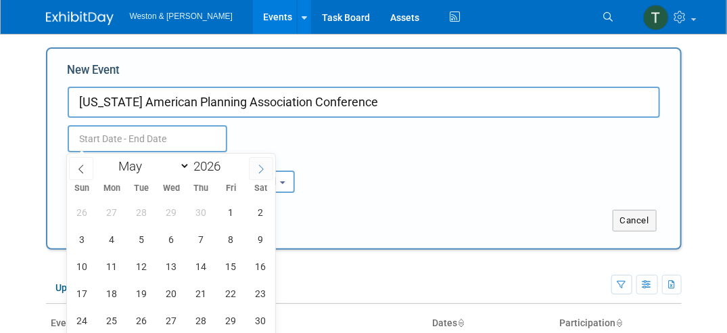
click at [260, 169] on icon at bounding box center [260, 168] width 9 height 9
select select "6"
click at [85, 323] on span "26" at bounding box center [82, 320] width 26 height 26
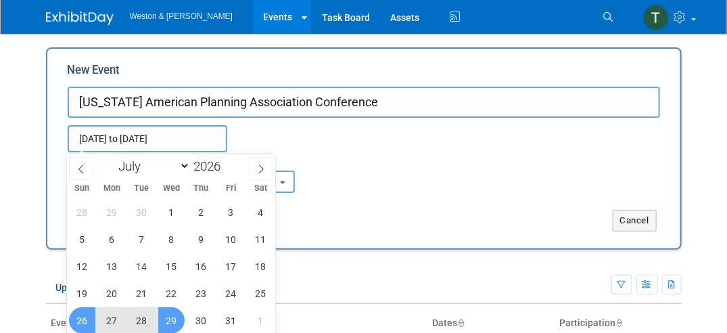
click at [165, 323] on span "29" at bounding box center [171, 320] width 26 height 26
type input "Jul 26, 2026 to Jul 29, 2026"
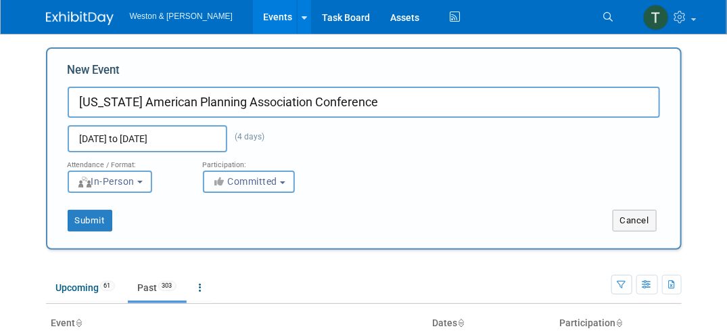
click at [284, 185] on button "Committed" at bounding box center [249, 181] width 92 height 22
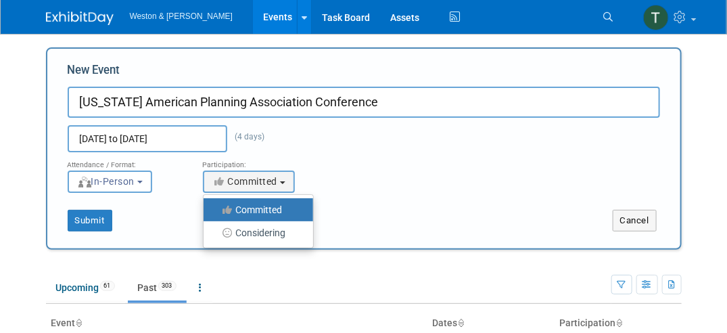
click at [265, 208] on label "Committed" at bounding box center [254, 210] width 89 height 18
click at [216, 208] on input "Committed" at bounding box center [211, 210] width 9 height 9
click at [382, 99] on input "Virginia American Planning Association Conference" at bounding box center [364, 102] width 592 height 31
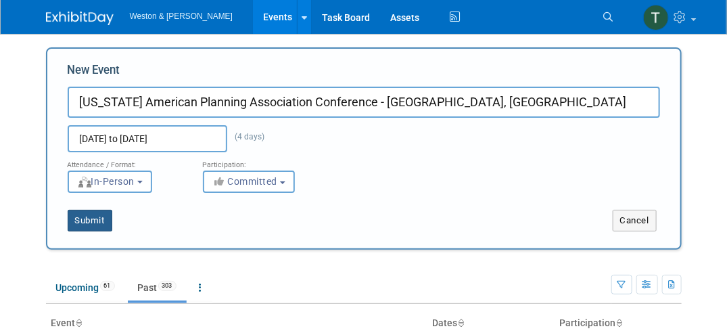
type input "[US_STATE] American Planning Association Conference - [GEOGRAPHIC_DATA], [GEOGR…"
click at [95, 222] on button "Submit" at bounding box center [90, 221] width 45 height 22
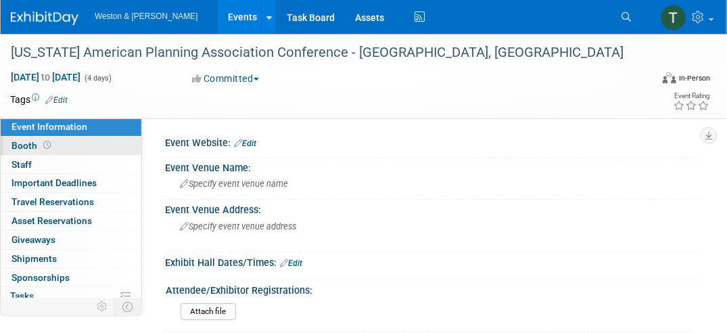
click at [35, 143] on span "Booth" at bounding box center [32, 145] width 42 height 11
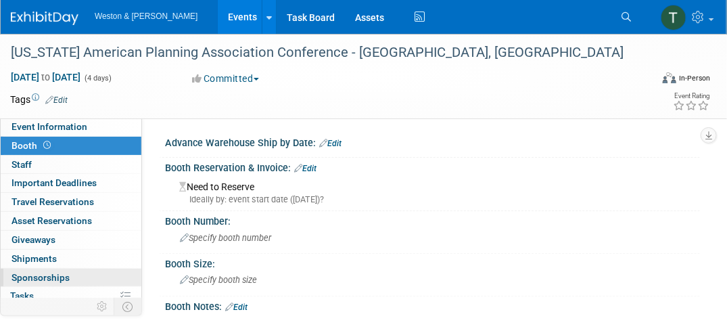
click at [34, 280] on span "Sponsorships 0" at bounding box center [40, 277] width 58 height 11
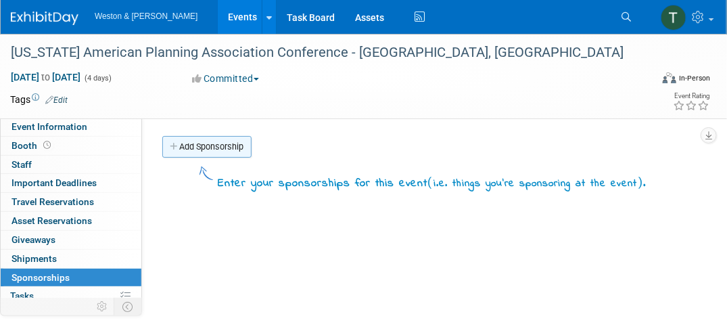
click at [220, 145] on link "Add Sponsorship" at bounding box center [206, 147] width 89 height 22
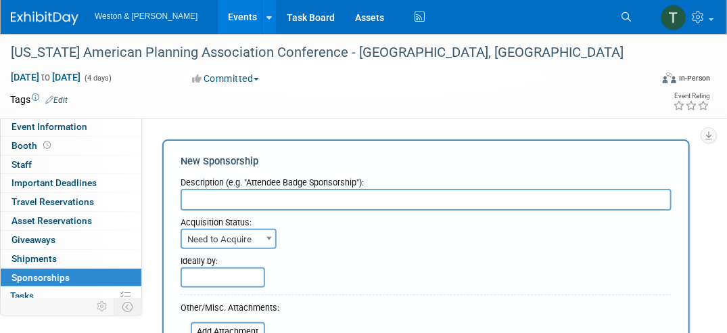
click at [260, 203] on input "text" at bounding box center [426, 200] width 491 height 22
type input "Need to sponsor big goal for VA office"
click at [264, 239] on span at bounding box center [269, 238] width 14 height 18
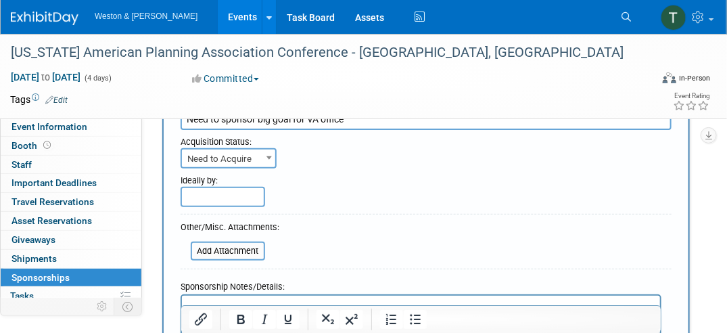
scroll to position [85, 0]
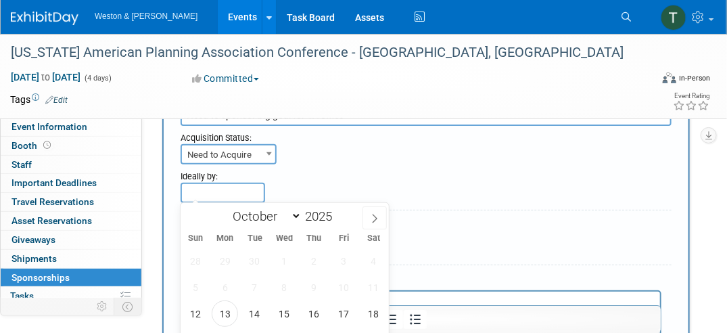
click at [233, 187] on input "text" at bounding box center [223, 193] width 85 height 20
click at [375, 214] on icon at bounding box center [374, 218] width 9 height 9
select select "11"
click at [375, 214] on icon at bounding box center [374, 218] width 9 height 9
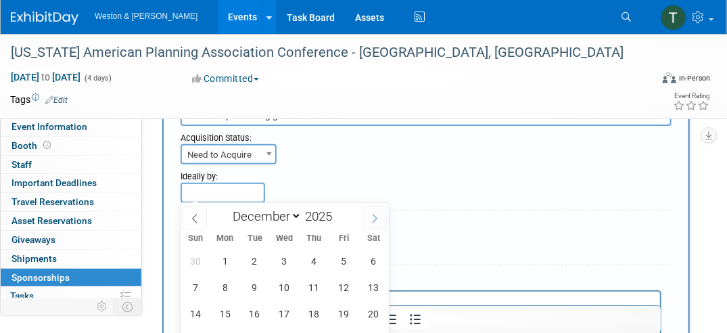
type input "2026"
click at [375, 214] on icon at bounding box center [374, 218] width 9 height 9
select select "2"
click at [233, 258] on span "2" at bounding box center [225, 260] width 26 height 26
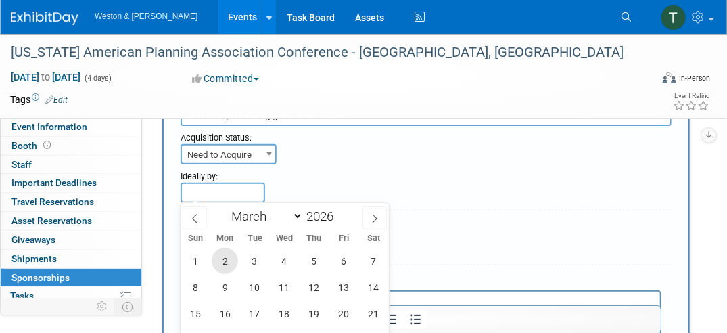
type input "Mar 2, 2026"
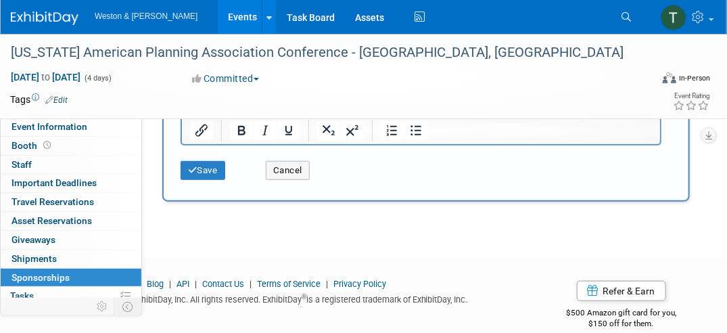
scroll to position [314, 0]
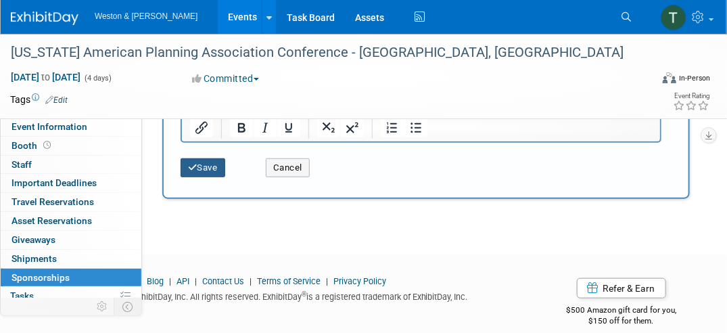
click at [191, 168] on icon "submit" at bounding box center [192, 167] width 9 height 9
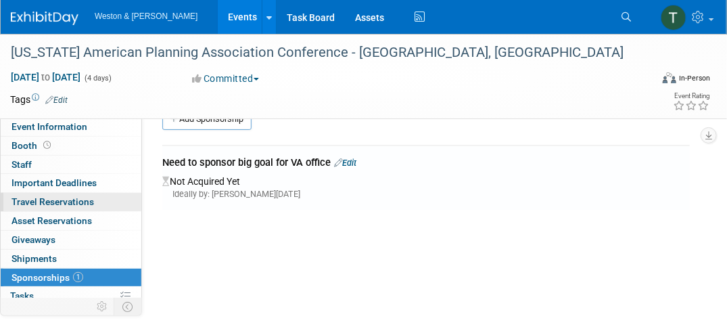
scroll to position [0, 0]
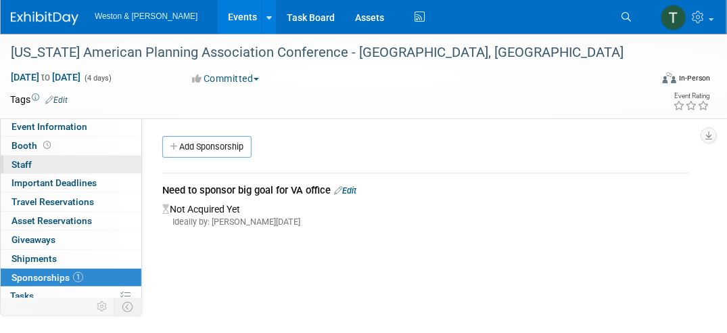
click at [32, 164] on link "0 Staff 0" at bounding box center [71, 165] width 141 height 18
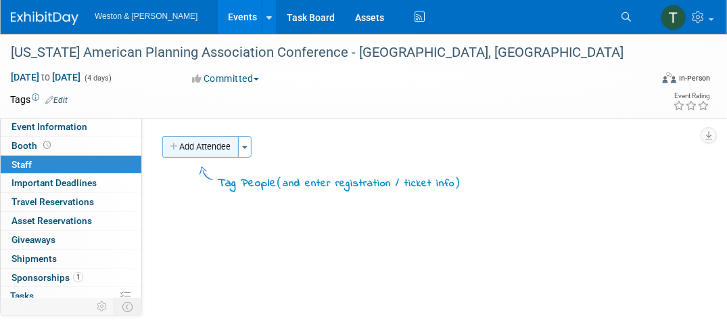
click at [182, 145] on button "Add Attendee" at bounding box center [200, 147] width 76 height 22
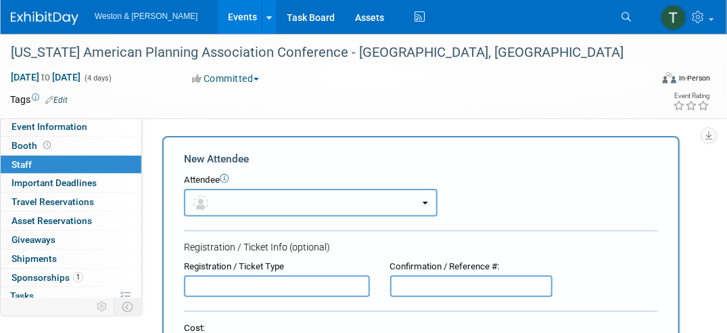
click at [226, 203] on button "button" at bounding box center [311, 203] width 254 height 28
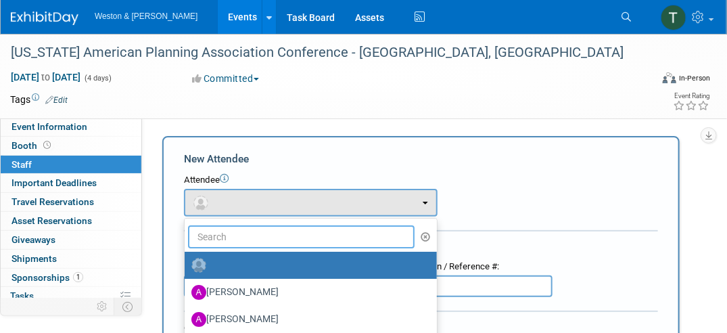
click at [232, 229] on input "text" at bounding box center [301, 236] width 227 height 23
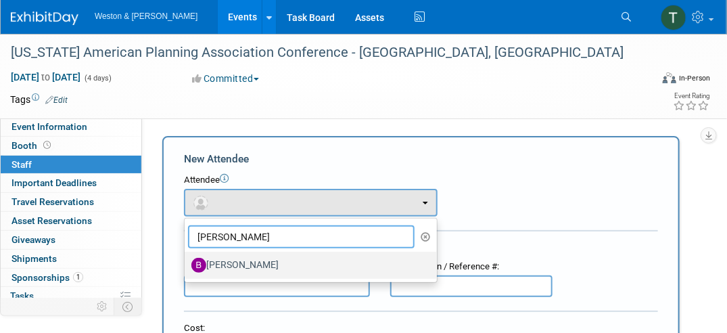
type input "brett"
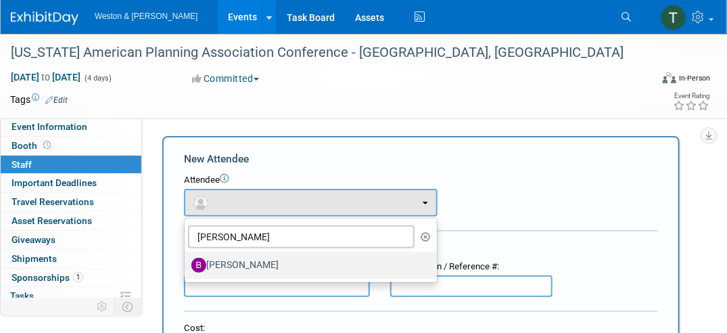
click at [238, 268] on label "Brett Grunert" at bounding box center [307, 265] width 232 height 22
click at [187, 268] on input "Brett Grunert" at bounding box center [182, 263] width 9 height 9
select select "3758211a-2d2a-432a-b516-3c02b6442b04"
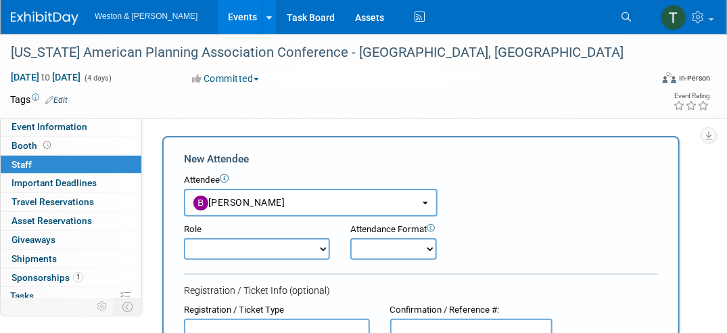
click at [321, 247] on select "Attendee (non-exhibitor) Demonstrator Host Planner Presenter Sales Representati…" at bounding box center [257, 249] width 146 height 22
select select "2"
click at [184, 238] on select "Attendee (non-exhibitor) Demonstrator Host Planner Presenter Sales Representati…" at bounding box center [257, 249] width 146 height 22
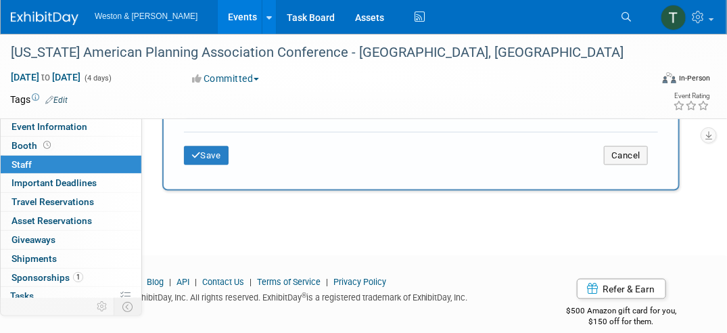
scroll to position [537, 0]
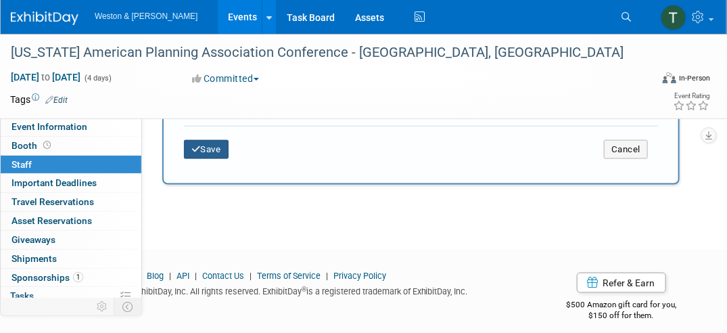
click at [221, 148] on button "Save" at bounding box center [206, 149] width 45 height 19
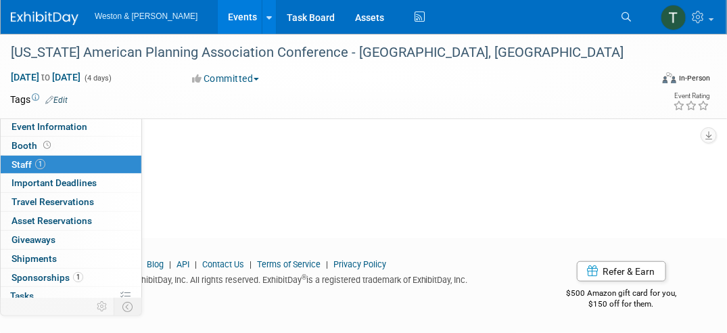
scroll to position [0, 0]
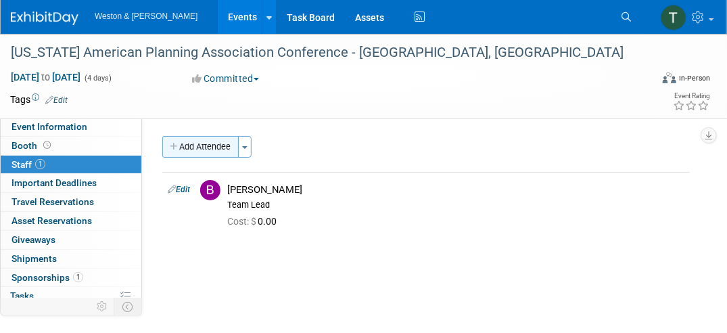
click at [193, 146] on button "Add Attendee" at bounding box center [200, 147] width 76 height 22
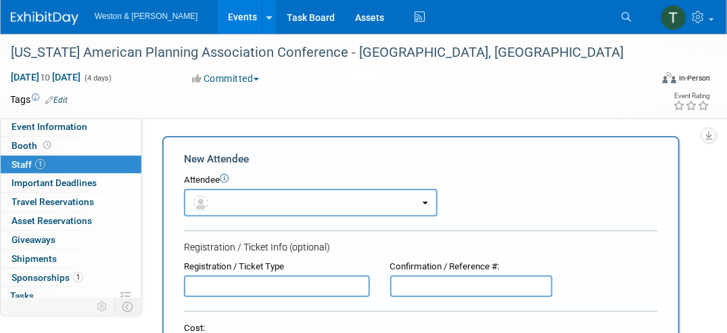
click at [257, 199] on button "button" at bounding box center [311, 203] width 254 height 28
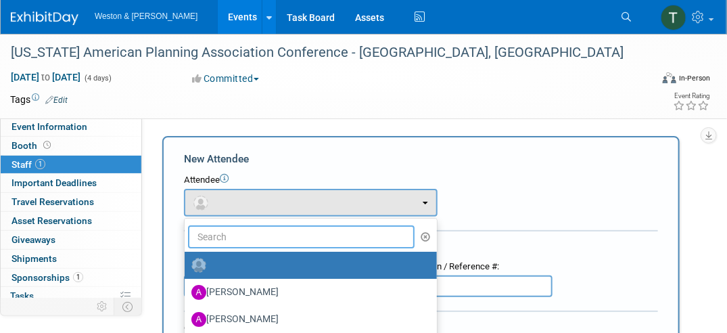
click at [255, 237] on input "text" at bounding box center [301, 236] width 227 height 23
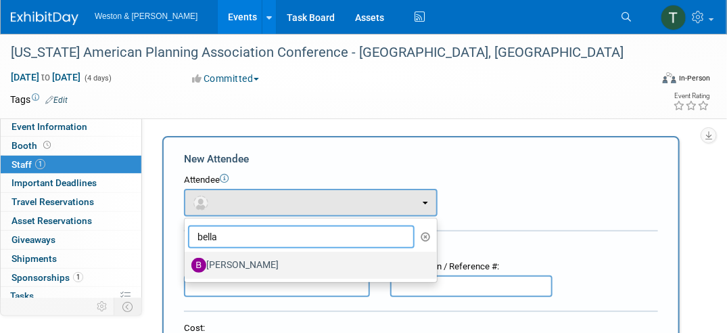
type input "bella"
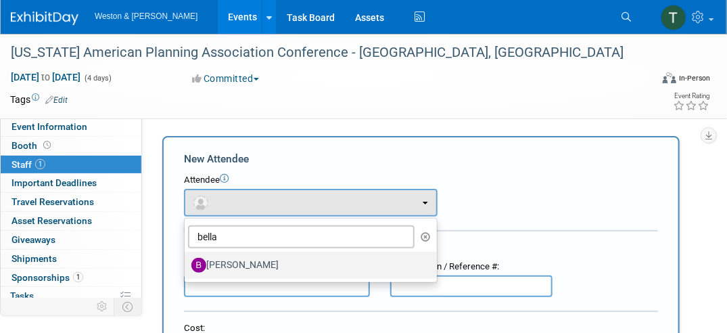
click at [244, 261] on label "Bella Purdy" at bounding box center [307, 265] width 232 height 22
click at [187, 261] on input "Bella Purdy" at bounding box center [182, 263] width 9 height 9
select select "8e706225-1703-4383-85ce-3fc09b6d127f"
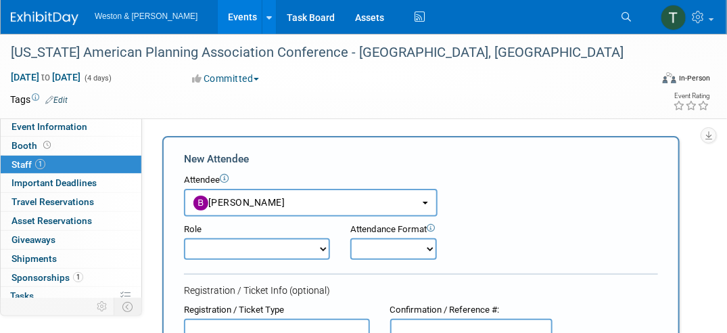
click at [322, 243] on select "Attendee (non-exhibitor) Demonstrator Host Planner Presenter Sales Representati…" at bounding box center [257, 249] width 146 height 22
select select "2"
click at [184, 238] on select "Attendee (non-exhibitor) Demonstrator Host Planner Presenter Sales Representati…" at bounding box center [257, 249] width 146 height 22
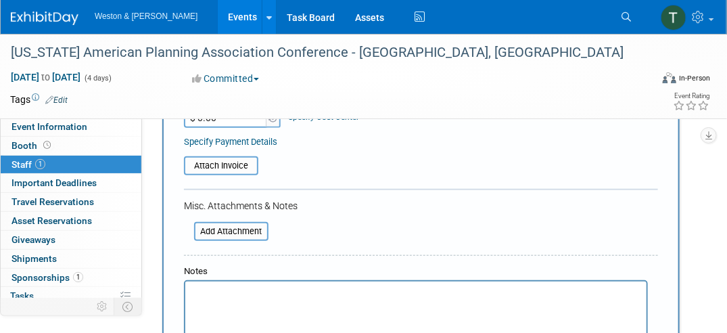
scroll to position [365, 0]
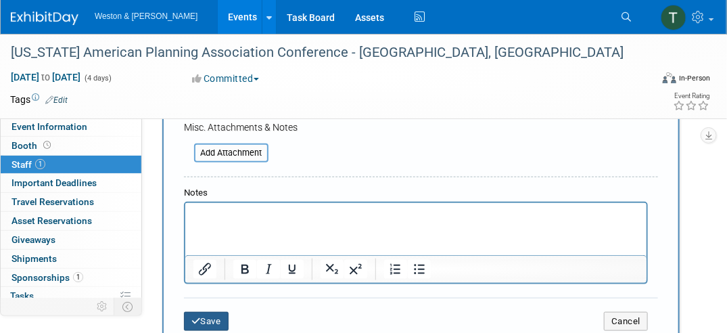
click at [212, 319] on button "Save" at bounding box center [206, 321] width 45 height 19
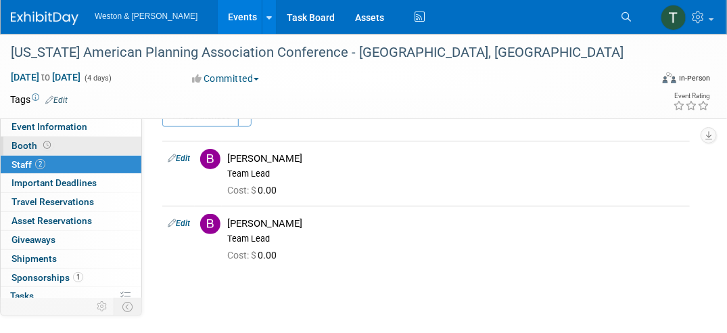
scroll to position [0, 0]
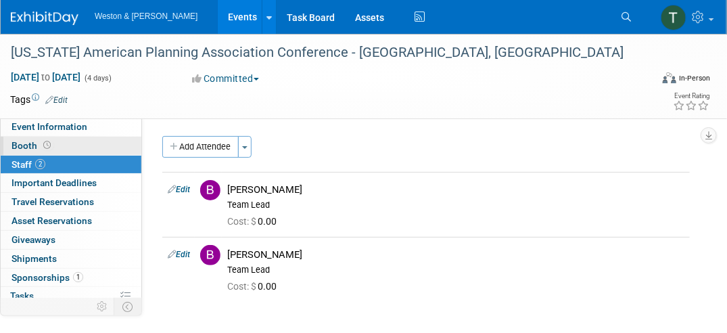
click at [41, 143] on span at bounding box center [47, 145] width 13 height 10
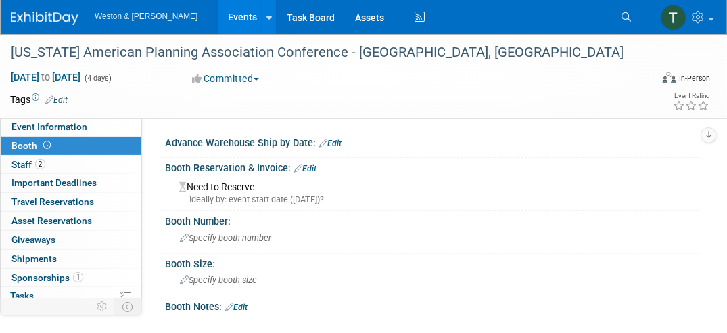
click at [314, 166] on link "Edit" at bounding box center [305, 168] width 22 height 9
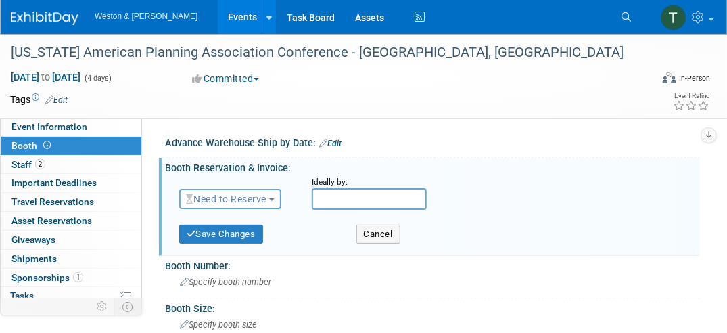
click at [266, 197] on span "Need to Reserve" at bounding box center [226, 198] width 80 height 11
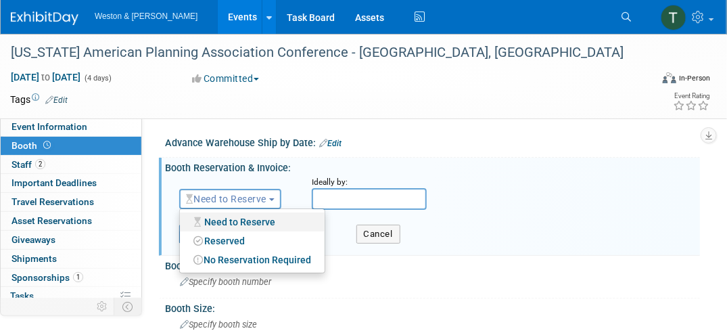
click at [260, 218] on link "Need to Reserve" at bounding box center [252, 221] width 145 height 19
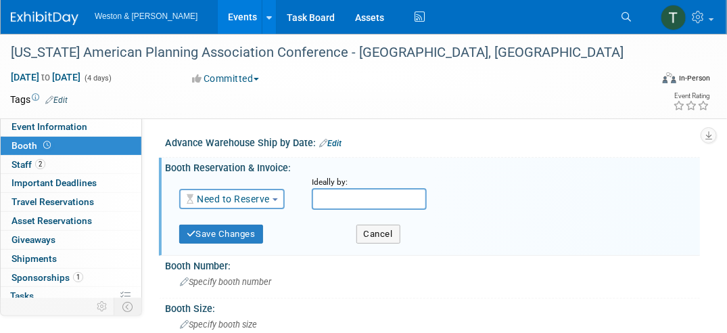
click at [349, 202] on input "text" at bounding box center [369, 199] width 115 height 22
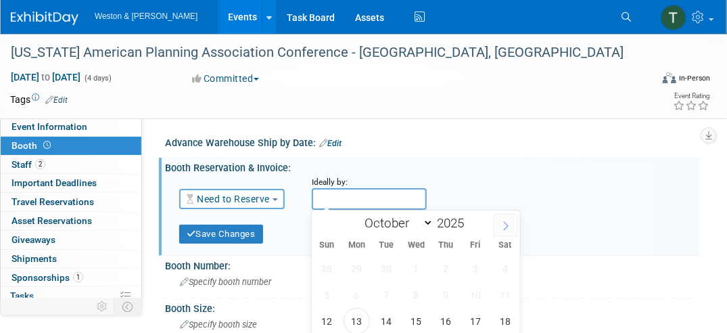
click at [502, 219] on span at bounding box center [506, 225] width 24 height 23
click at [502, 222] on icon at bounding box center [505, 225] width 9 height 9
select select "11"
click at [502, 222] on icon at bounding box center [505, 225] width 9 height 9
type input "2026"
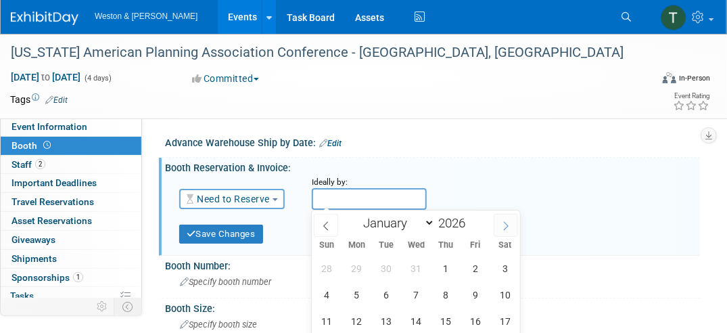
click at [502, 222] on icon at bounding box center [505, 225] width 9 height 9
select select "2"
click at [357, 269] on span "2" at bounding box center [357, 268] width 26 height 26
type input "Mar 2, 2026"
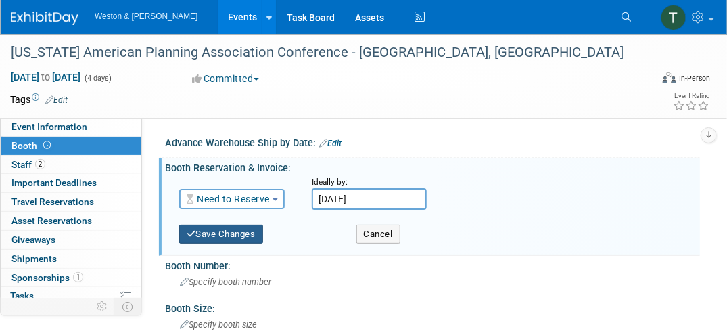
click at [240, 235] on button "Save Changes" at bounding box center [221, 234] width 84 height 19
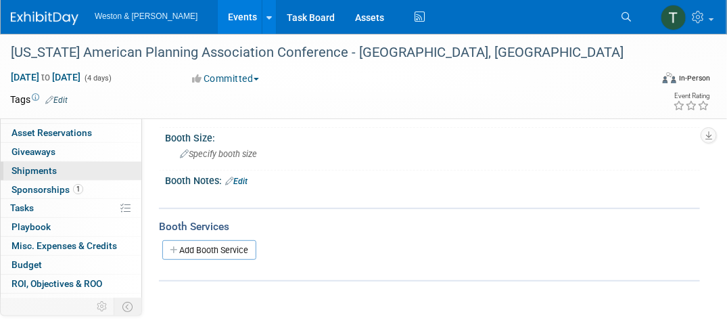
scroll to position [92, 0]
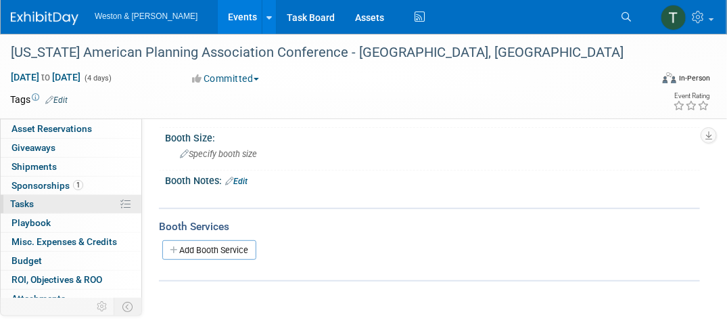
click at [115, 195] on link "0% Tasks 0%" at bounding box center [71, 204] width 141 height 18
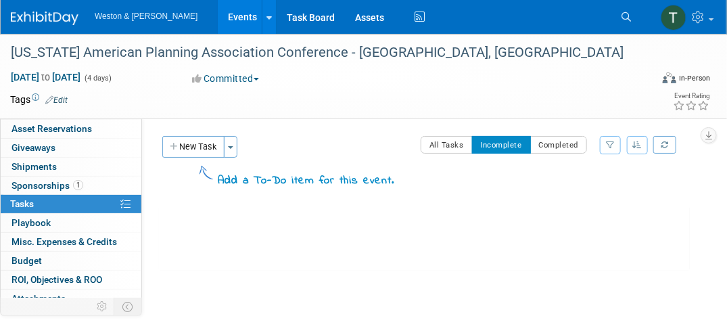
scroll to position [116, 0]
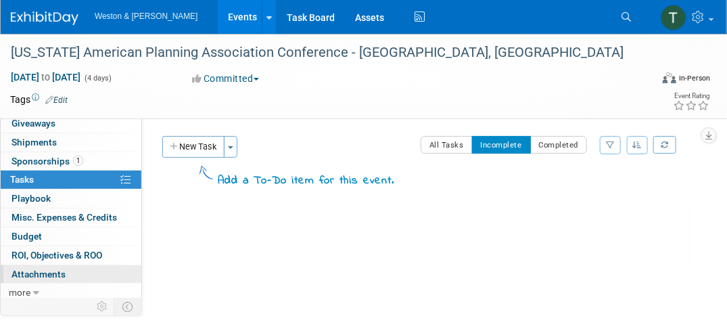
click at [51, 270] on span "Attachments 0" at bounding box center [38, 273] width 54 height 11
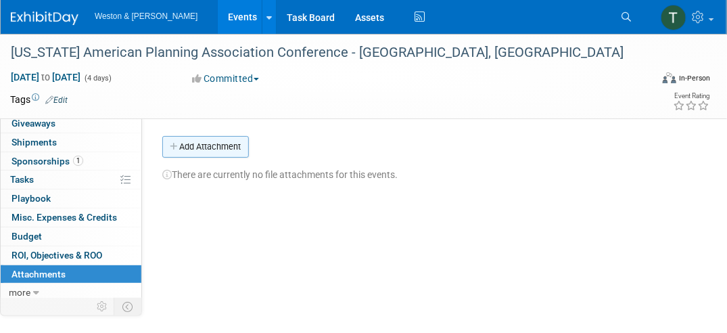
click at [229, 151] on button "Add Attachment" at bounding box center [205, 147] width 87 height 22
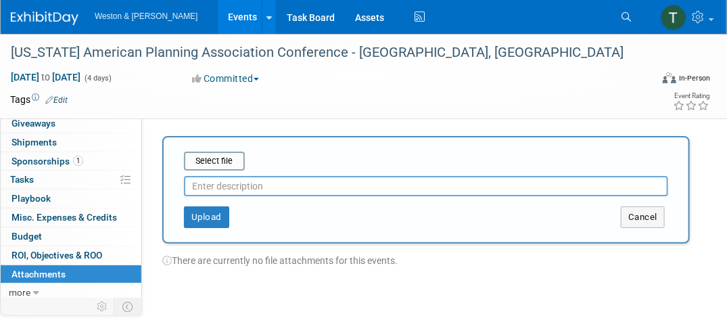
click at [262, 189] on input "text" at bounding box center [426, 186] width 484 height 20
paste input "https://www.apavirginia.com/"
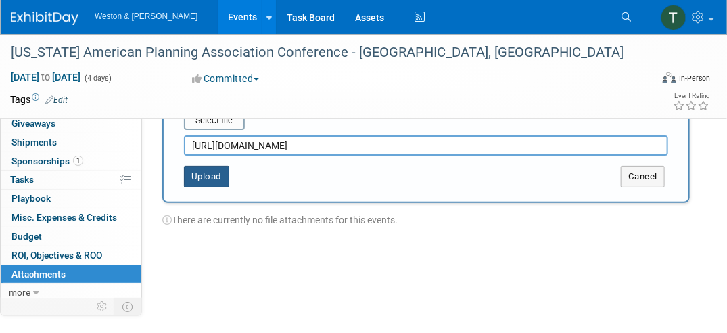
type input "https://www.apavirginia.com/"
click at [187, 174] on button "Upload" at bounding box center [206, 177] width 45 height 22
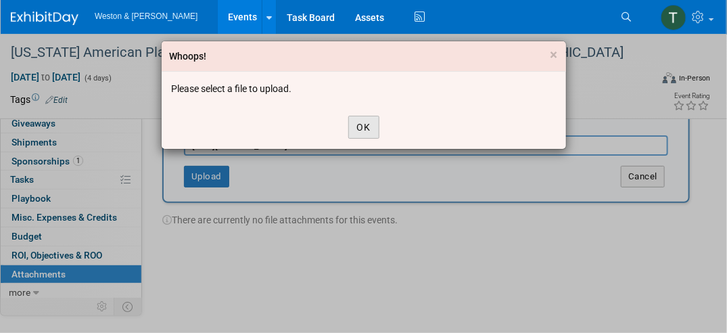
click at [363, 124] on button "OK" at bounding box center [363, 127] width 31 height 23
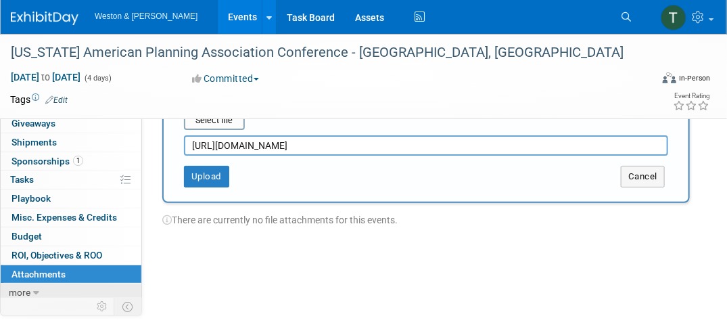
click at [32, 287] on link "more" at bounding box center [71, 292] width 141 height 18
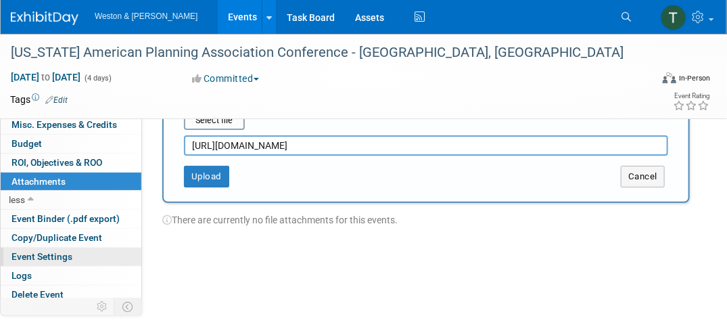
click at [62, 254] on span "Event Settings" at bounding box center [41, 256] width 61 height 11
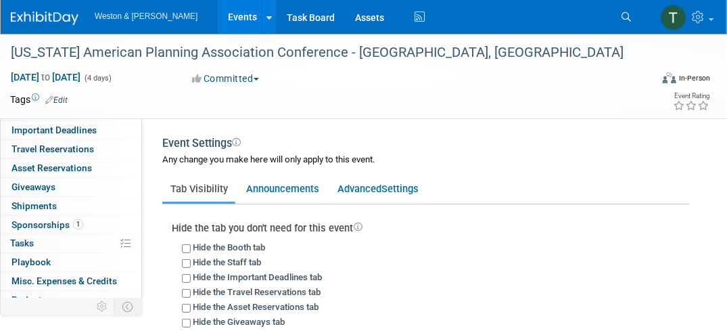
scroll to position [0, 0]
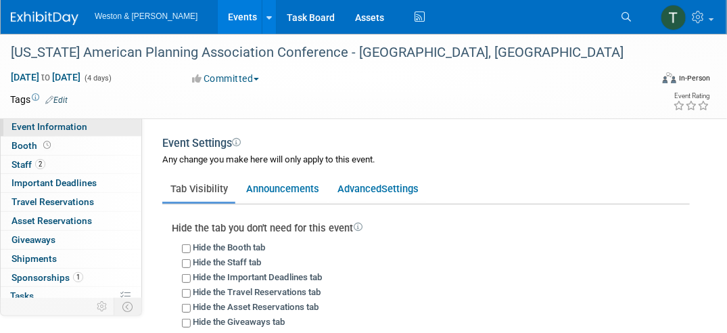
click at [79, 128] on span "Event Information" at bounding box center [49, 126] width 76 height 11
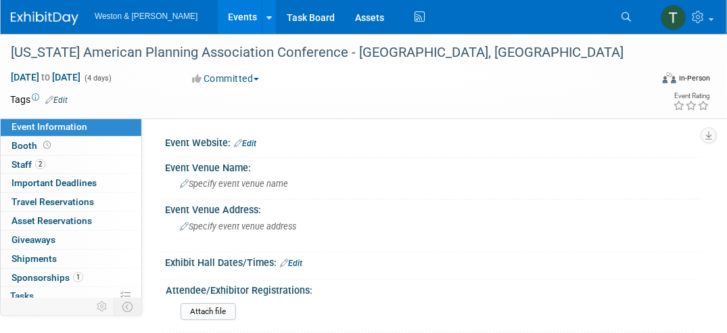
click at [256, 140] on link "Edit" at bounding box center [245, 143] width 22 height 9
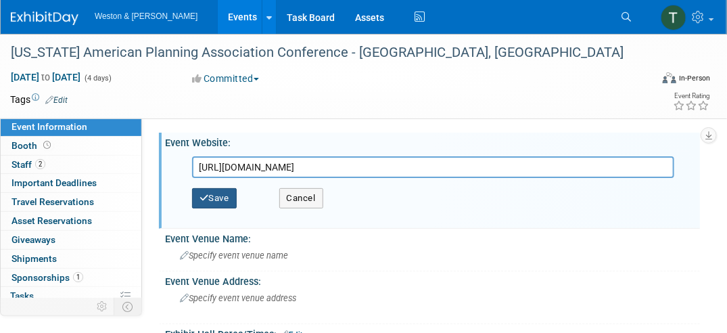
type input "https://www.apavirginia.com/"
click at [218, 198] on button "Save" at bounding box center [214, 198] width 45 height 20
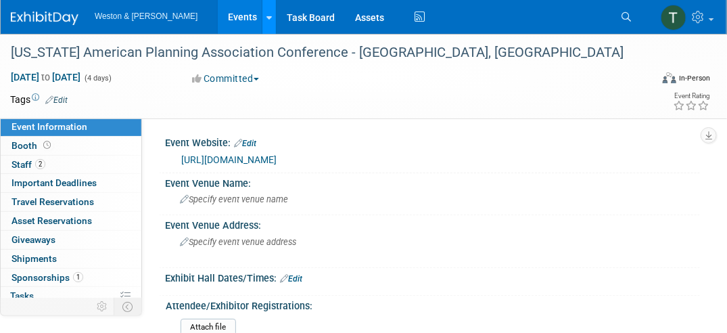
click at [262, 14] on link at bounding box center [269, 17] width 14 height 34
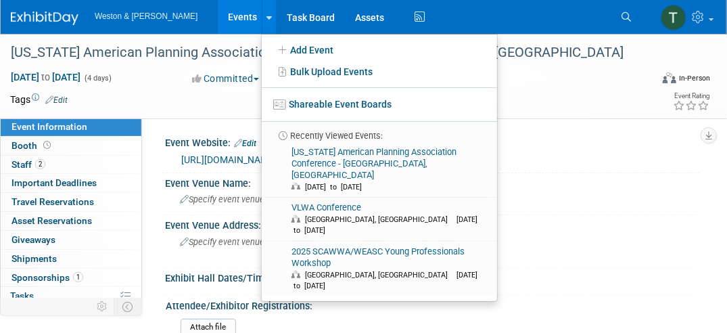
click at [124, 17] on span "Weston & [PERSON_NAME]" at bounding box center [146, 15] width 103 height 9
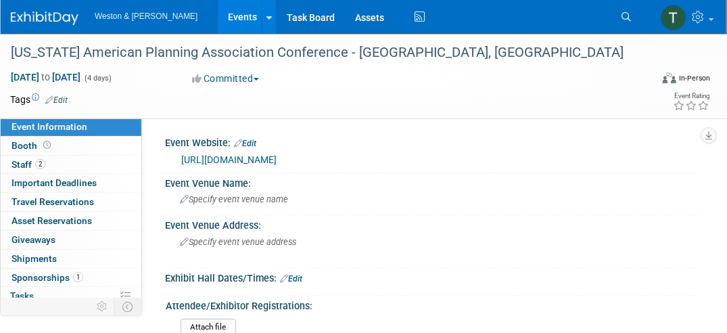
click at [218, 17] on link "Events" at bounding box center [242, 17] width 49 height 34
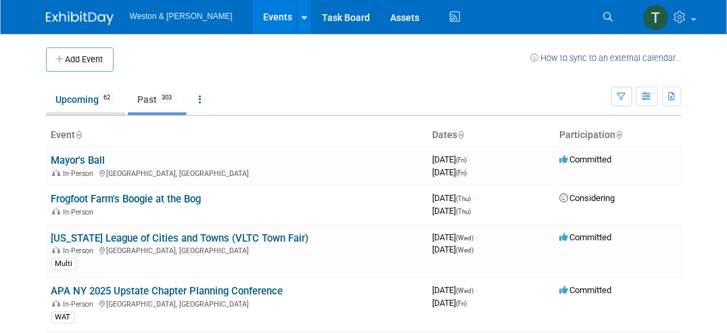
click at [93, 97] on link "Upcoming 62" at bounding box center [85, 100] width 79 height 26
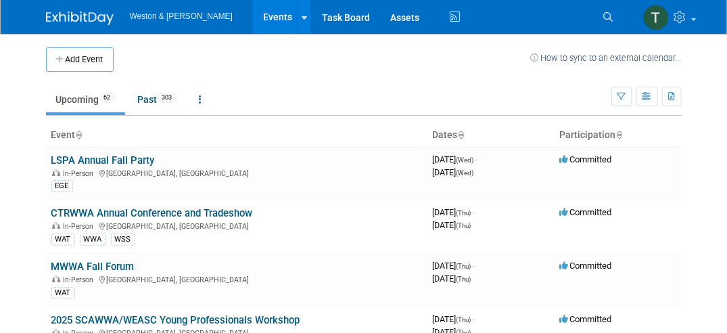
scroll to position [20, 0]
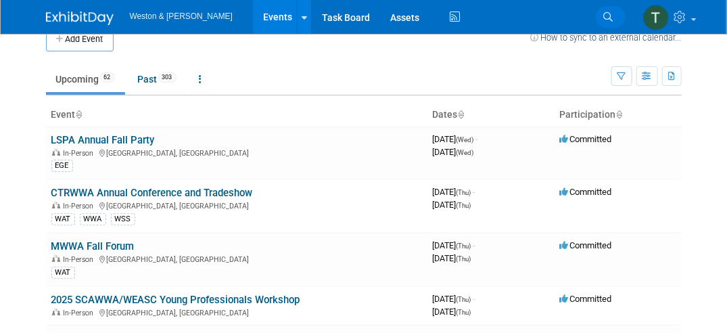
click at [609, 15] on icon at bounding box center [608, 16] width 9 height 9
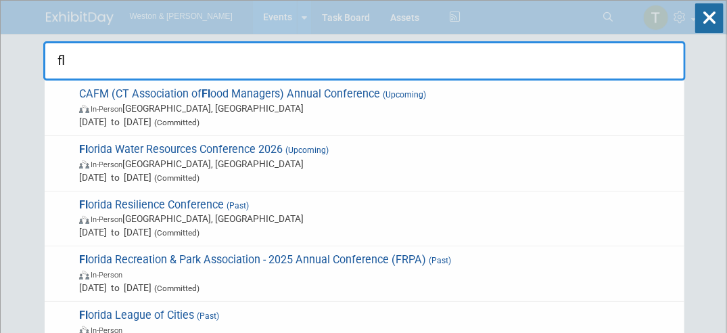
type input "f"
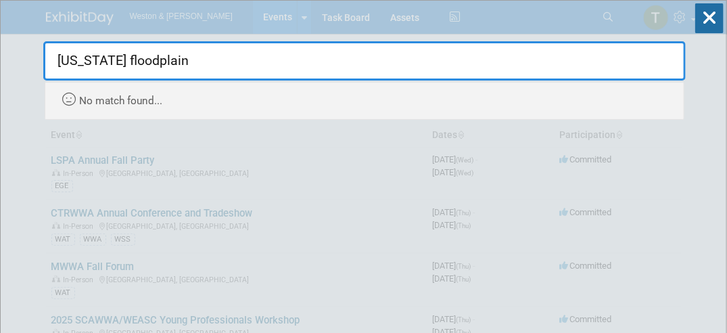
type input "[US_STATE] floodplain"
